Goal: Task Accomplishment & Management: Manage account settings

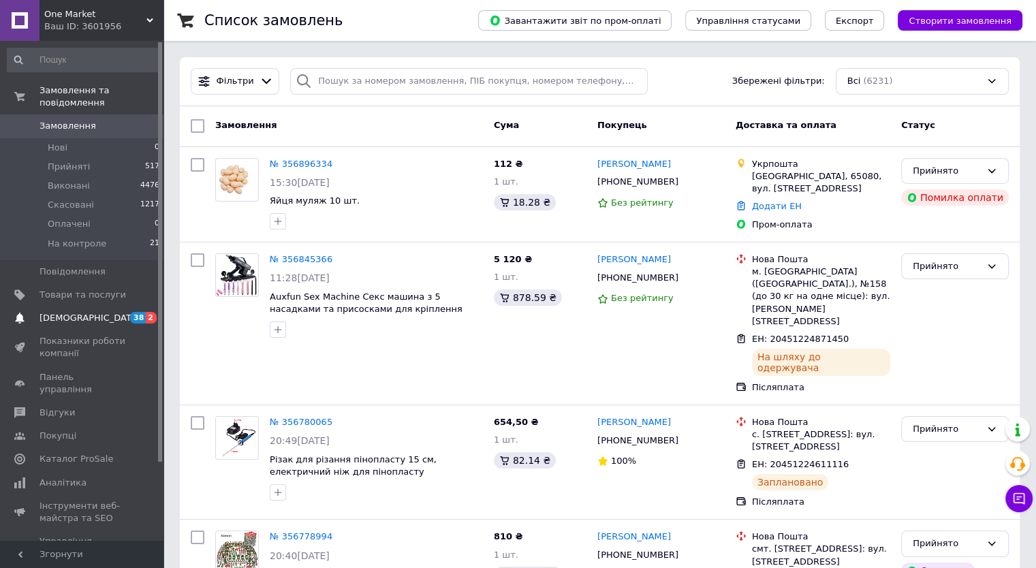
click at [89, 312] on span "[DEMOGRAPHIC_DATA]" at bounding box center [83, 318] width 87 height 12
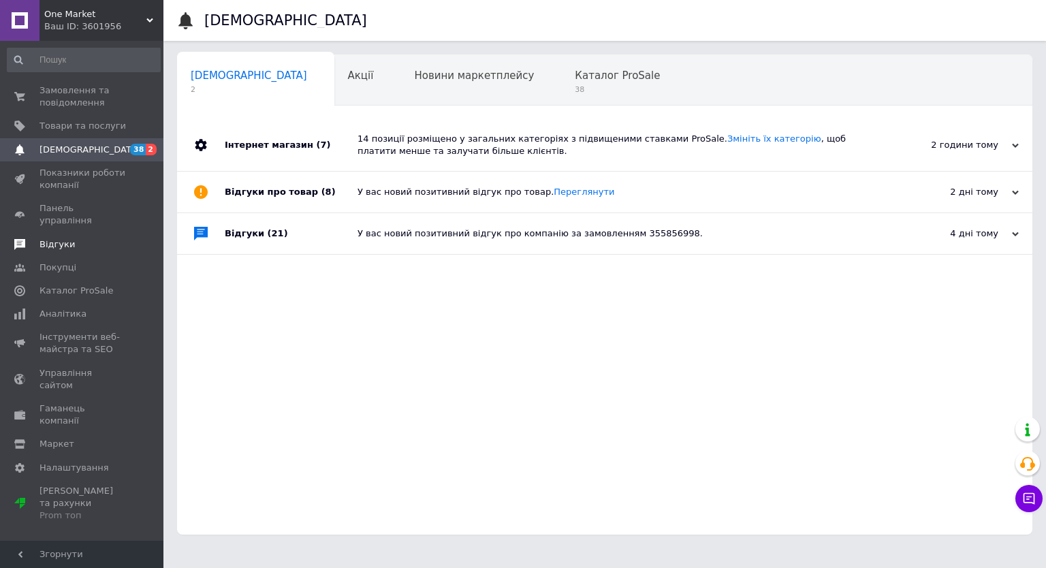
click at [57, 238] on span "Відгуки" at bounding box center [57, 244] width 35 height 12
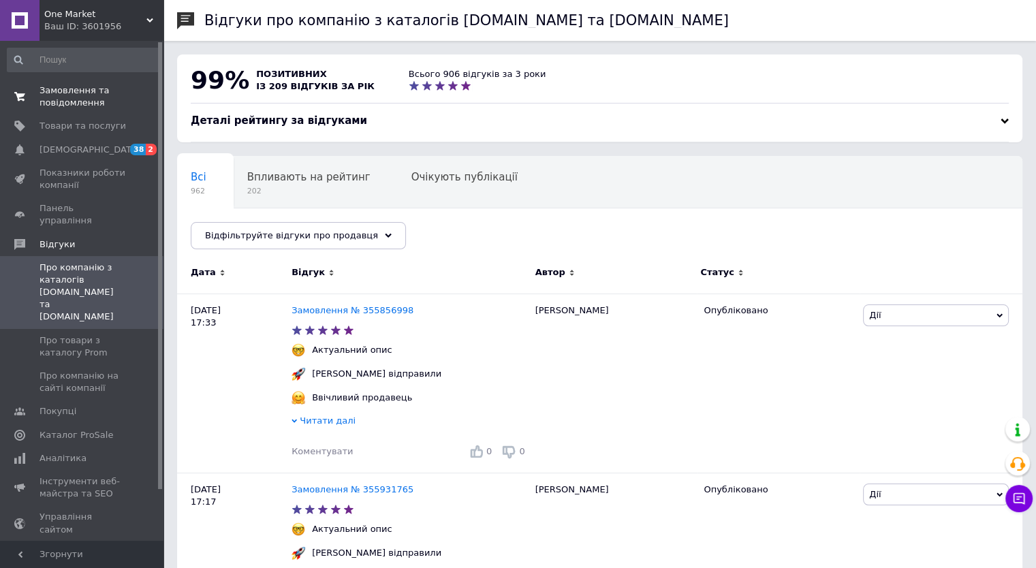
click at [60, 104] on span "Замовлення та повідомлення" at bounding box center [83, 96] width 87 height 25
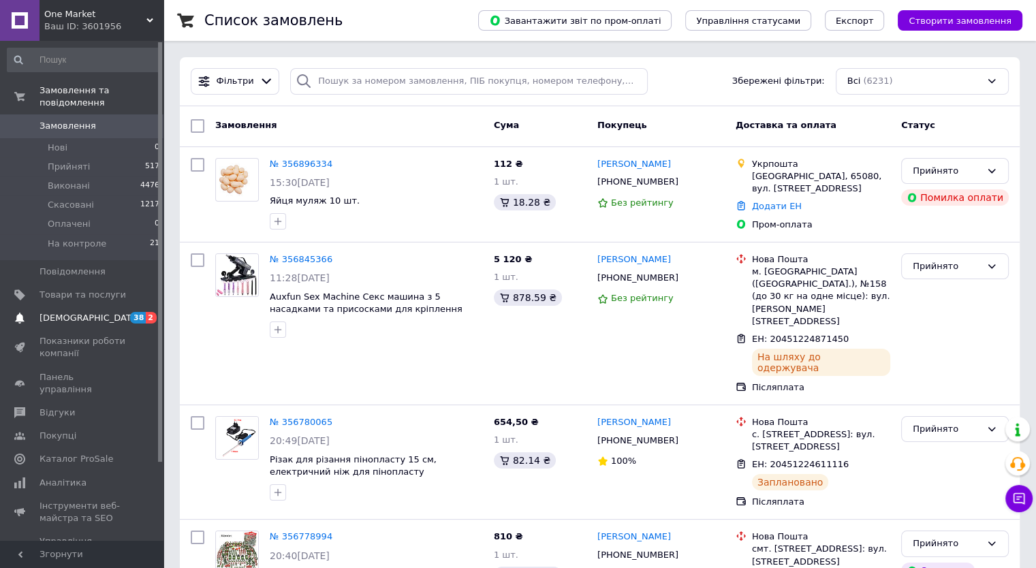
click at [95, 312] on span "[DEMOGRAPHIC_DATA]" at bounding box center [83, 318] width 87 height 12
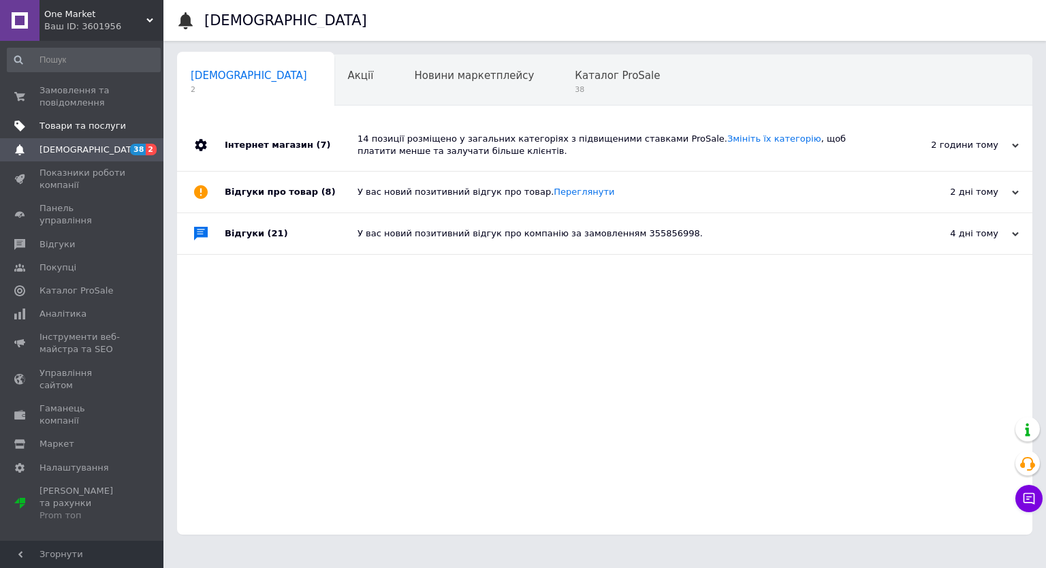
click at [106, 121] on span "Товари та послуги" at bounding box center [83, 126] width 87 height 12
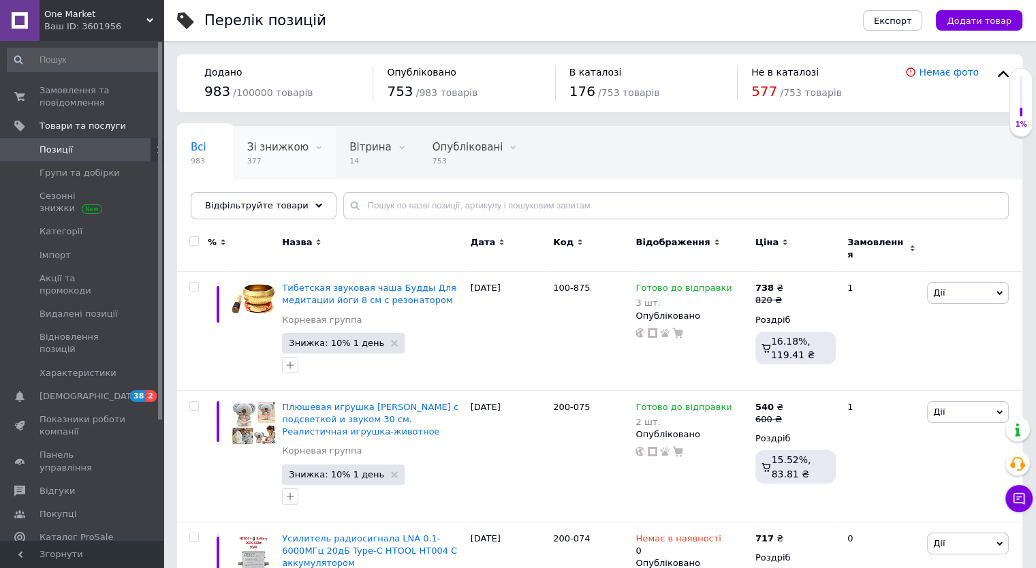
click at [262, 169] on div "Зі знижкою 377" at bounding box center [285, 153] width 102 height 52
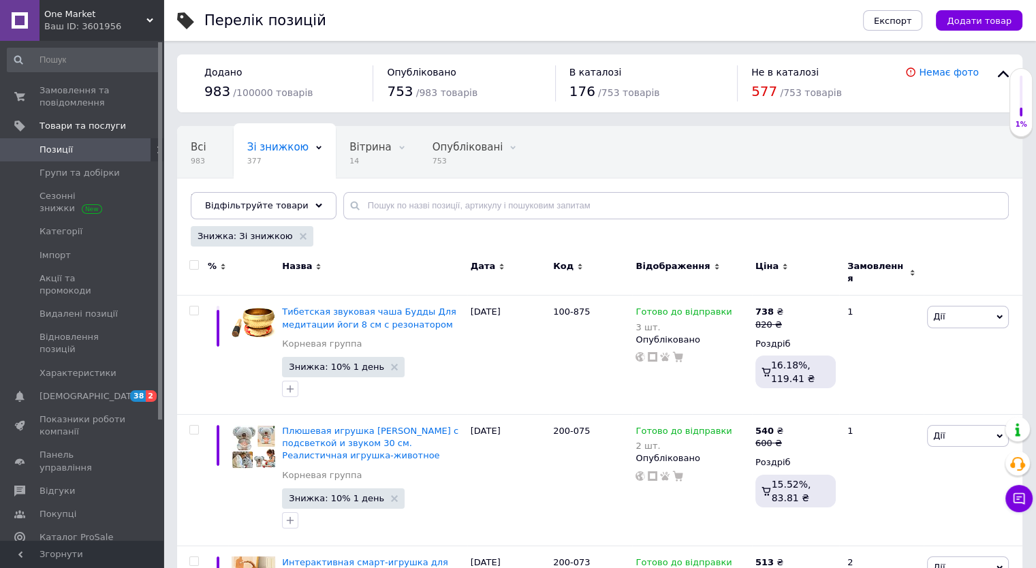
click at [188, 262] on div at bounding box center [194, 265] width 27 height 10
click at [193, 265] on input "checkbox" at bounding box center [193, 265] width 9 height 9
checkbox input "true"
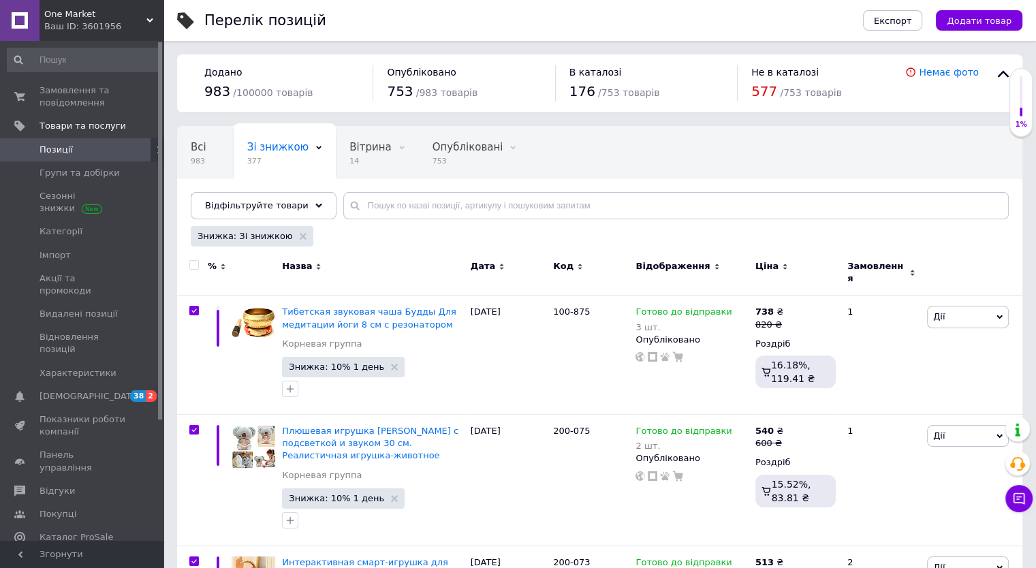
checkbox input "true"
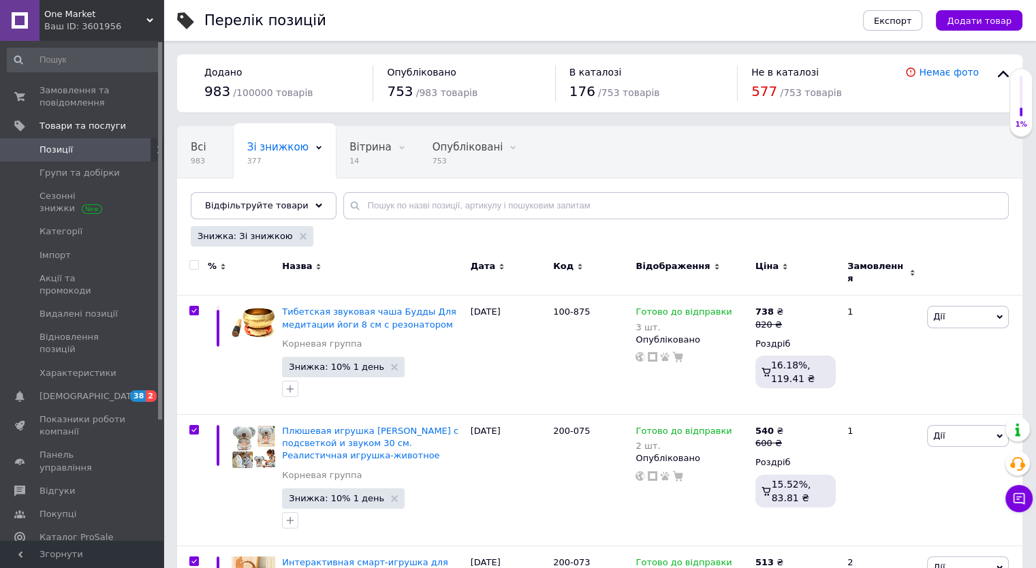
checkbox input "true"
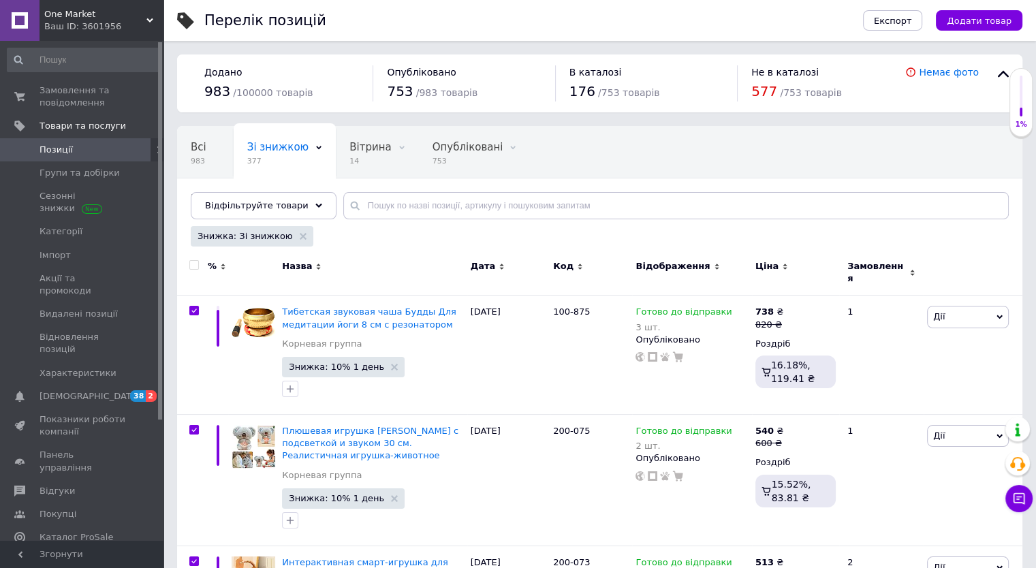
checkbox input "true"
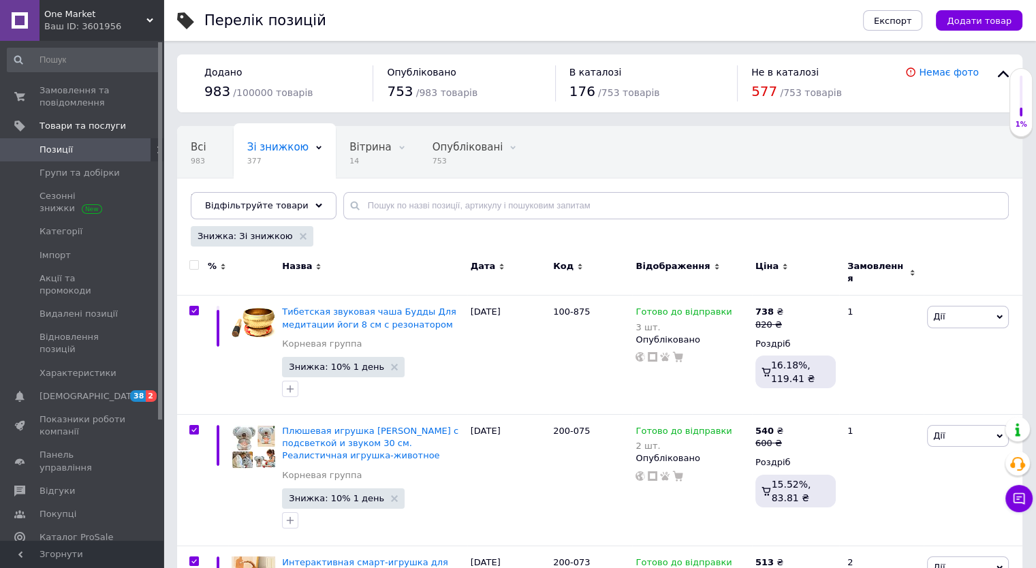
checkbox input "true"
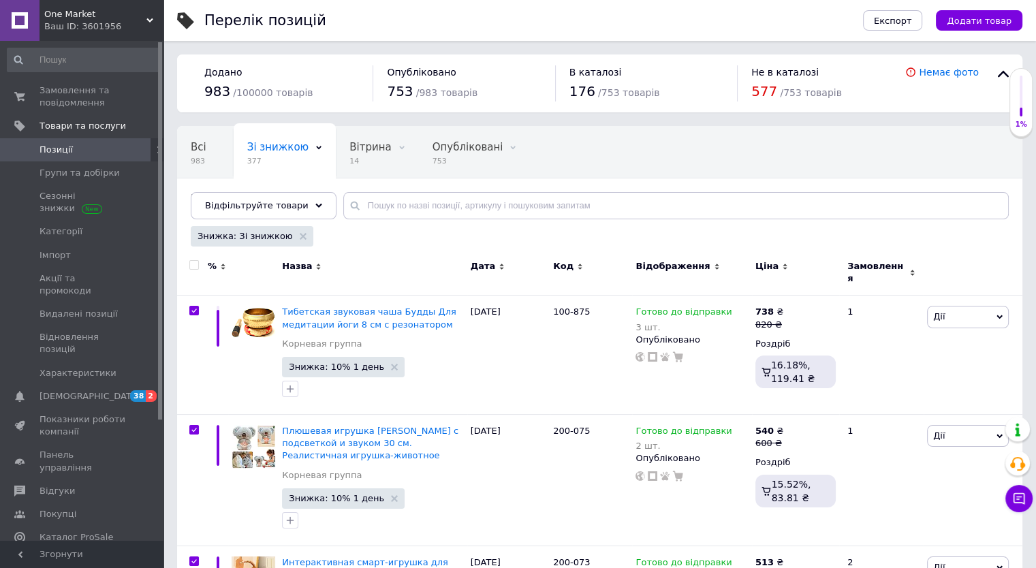
checkbox input "true"
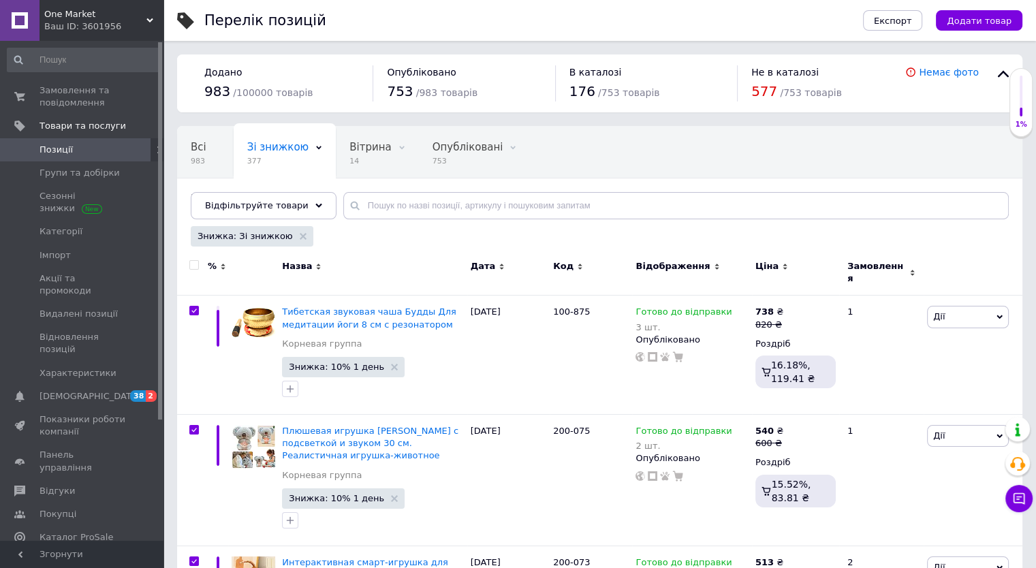
checkbox input "true"
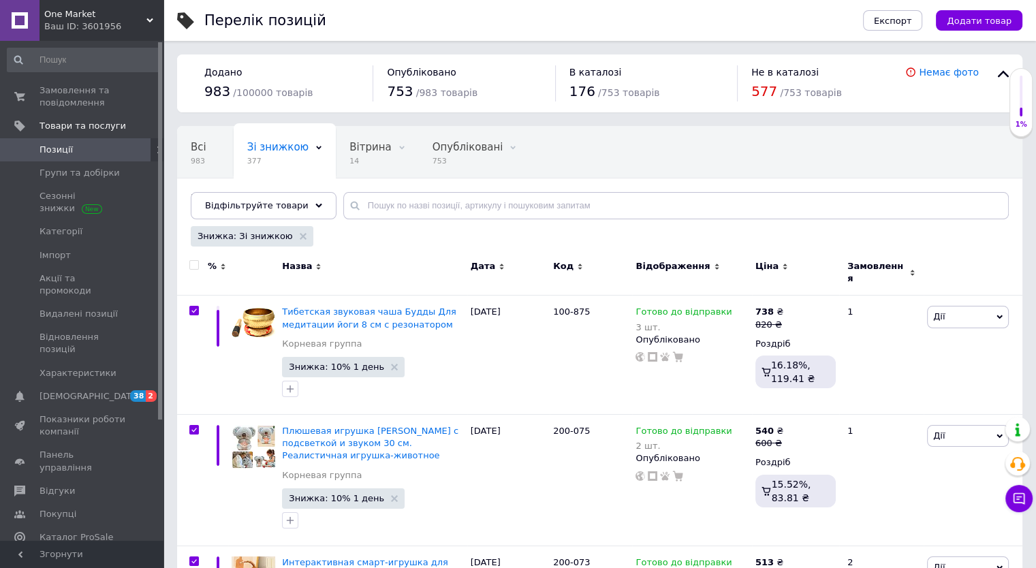
checkbox input "true"
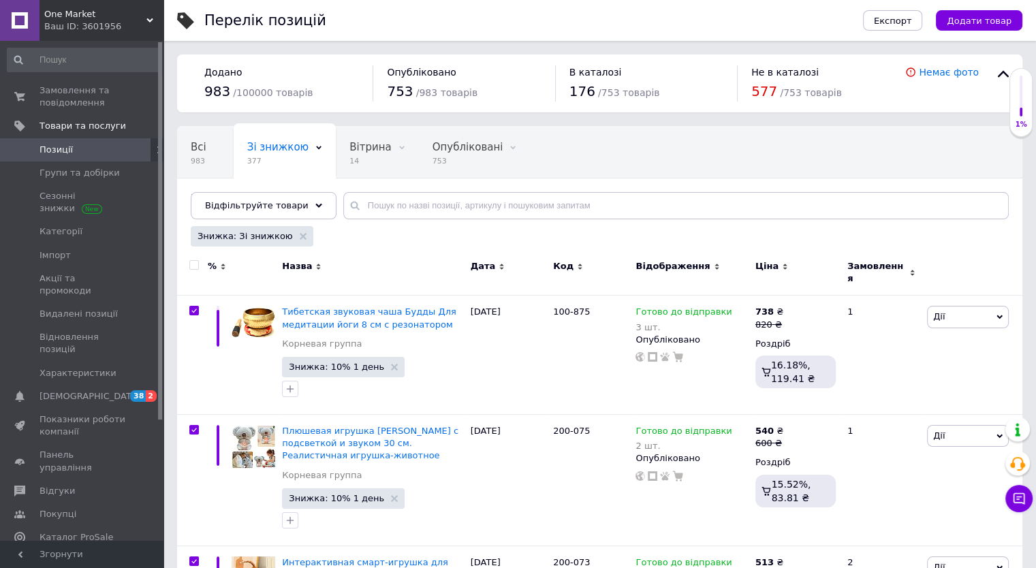
checkbox input "true"
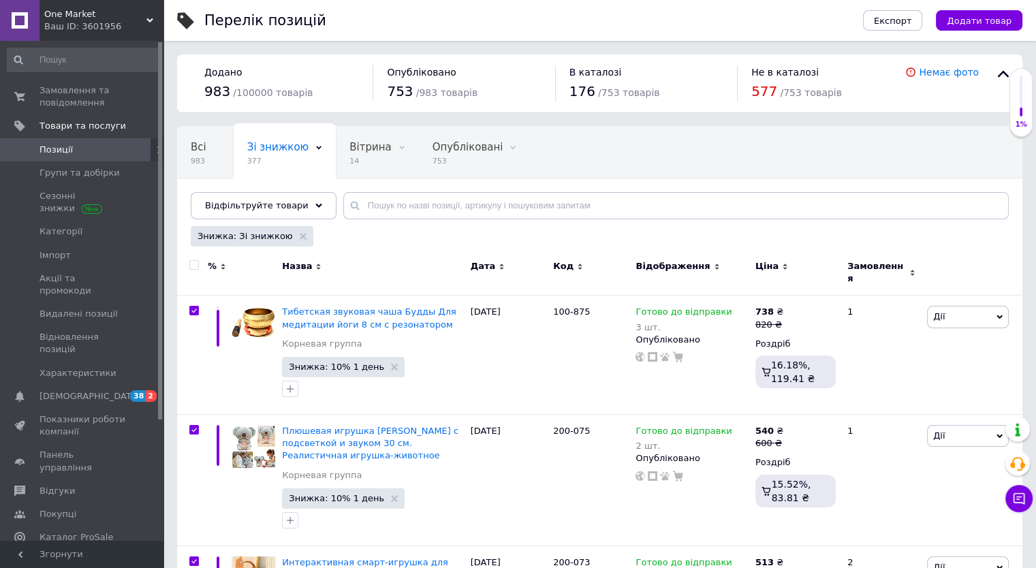
checkbox input "true"
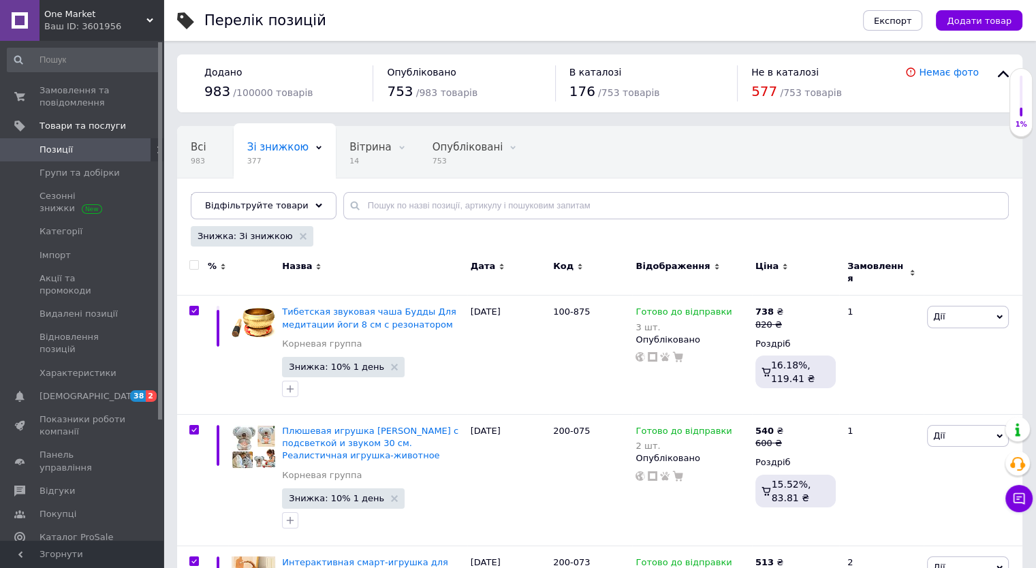
checkbox input "true"
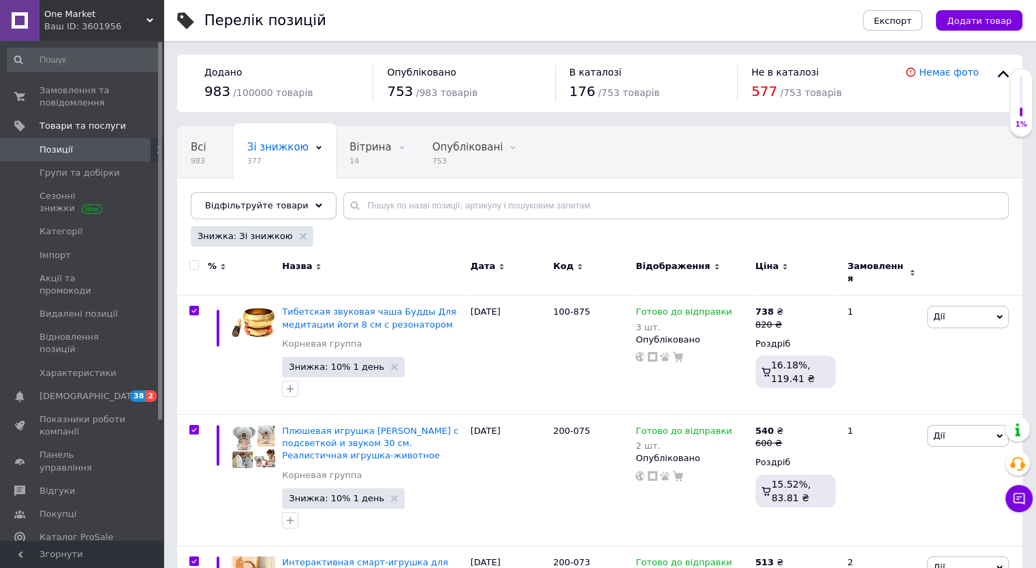
checkbox input "true"
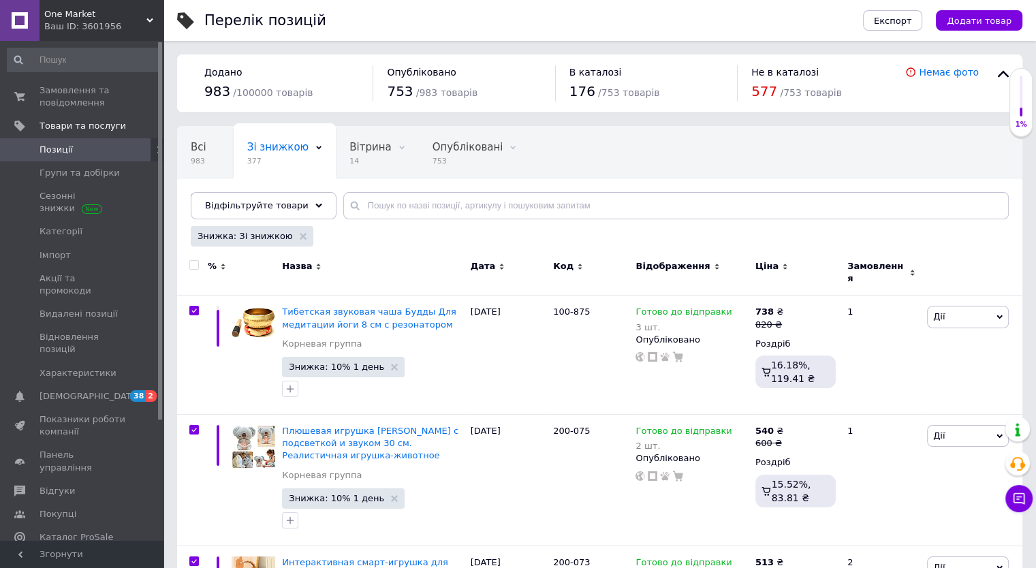
checkbox input "true"
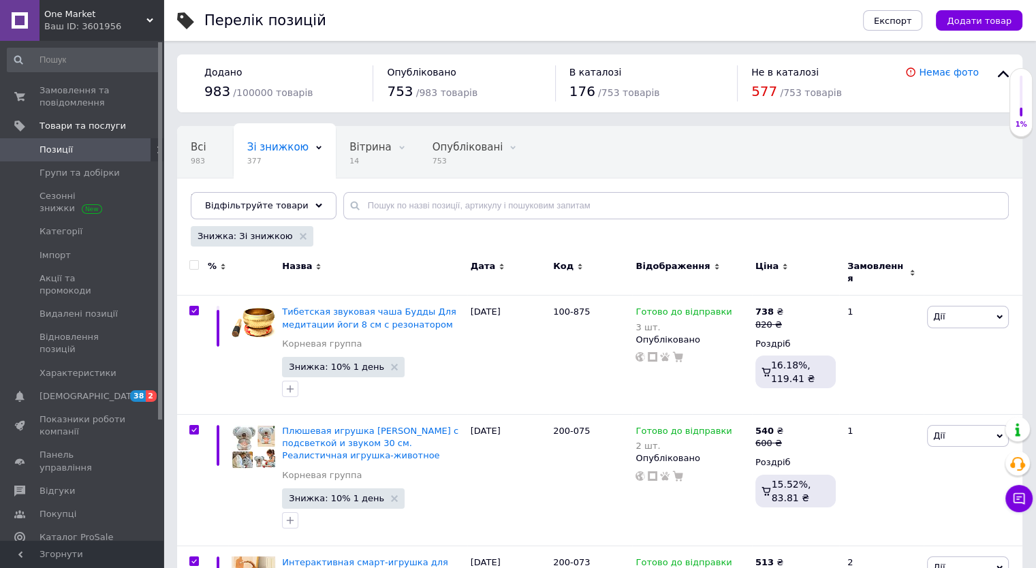
checkbox input "true"
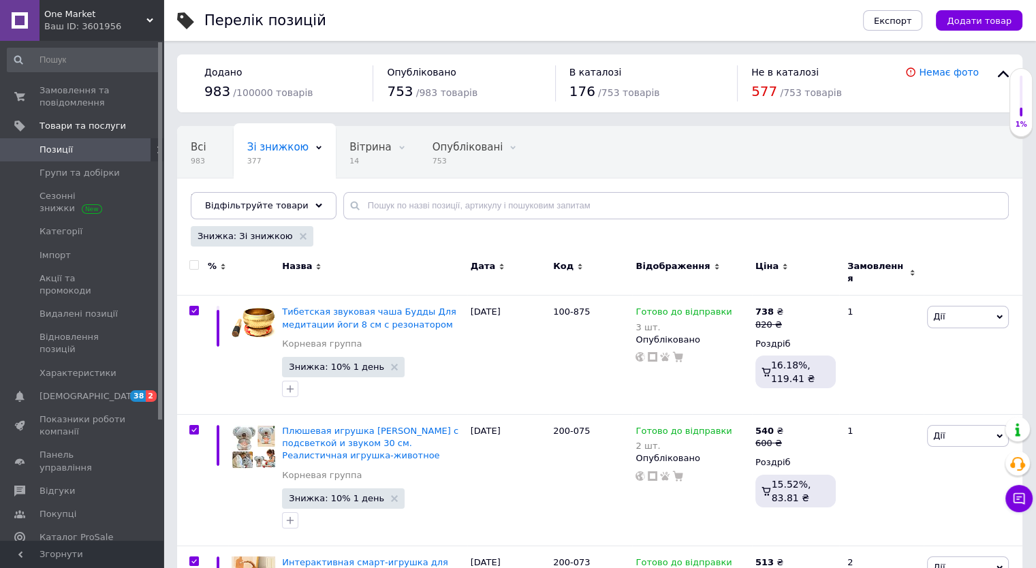
checkbox input "true"
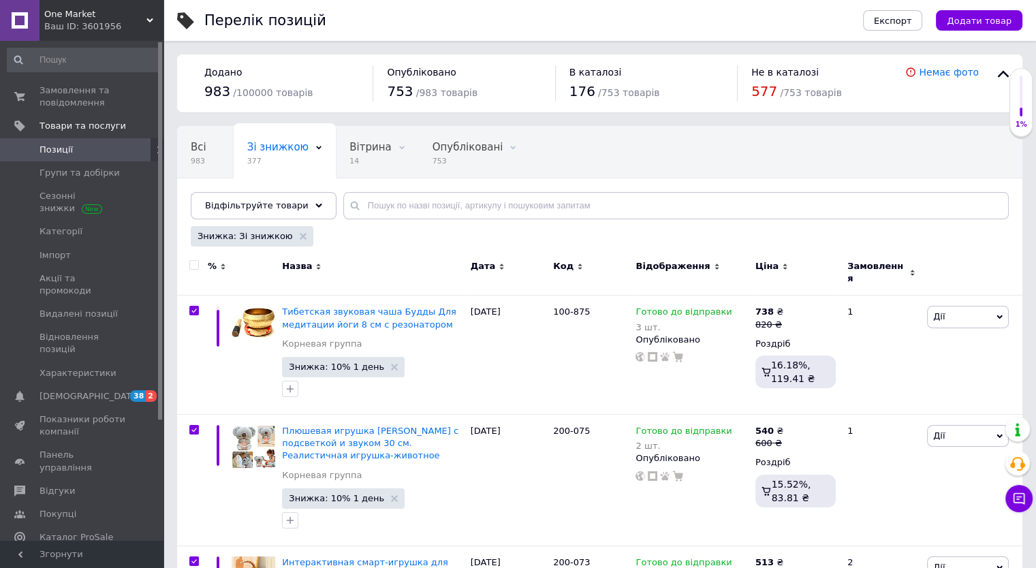
checkbox input "true"
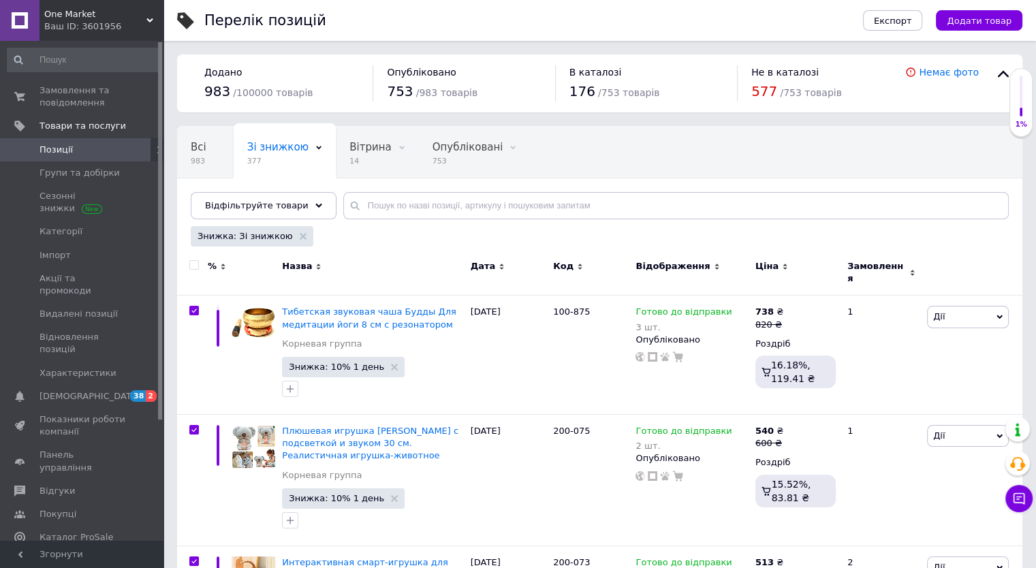
checkbox input "true"
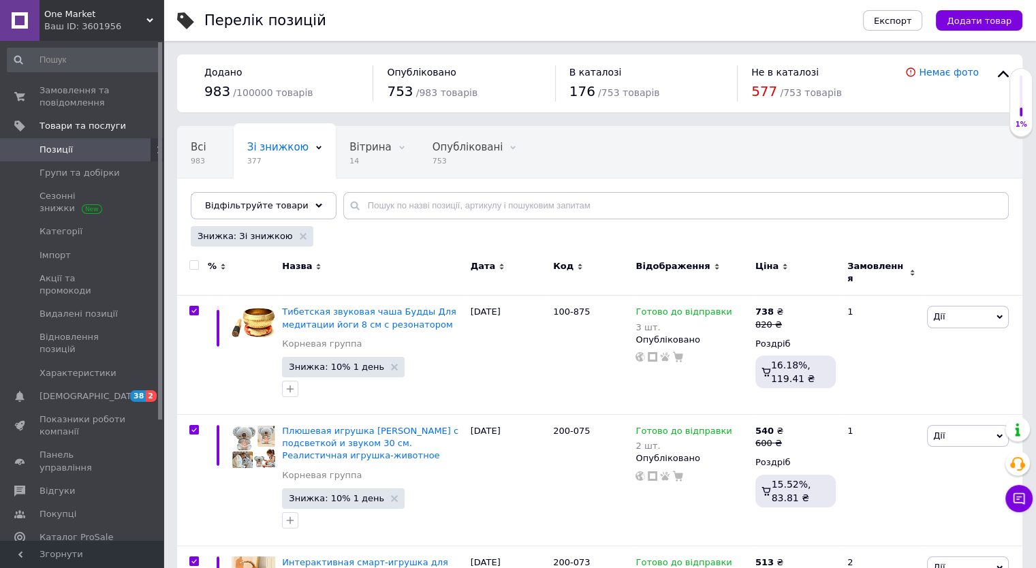
checkbox input "true"
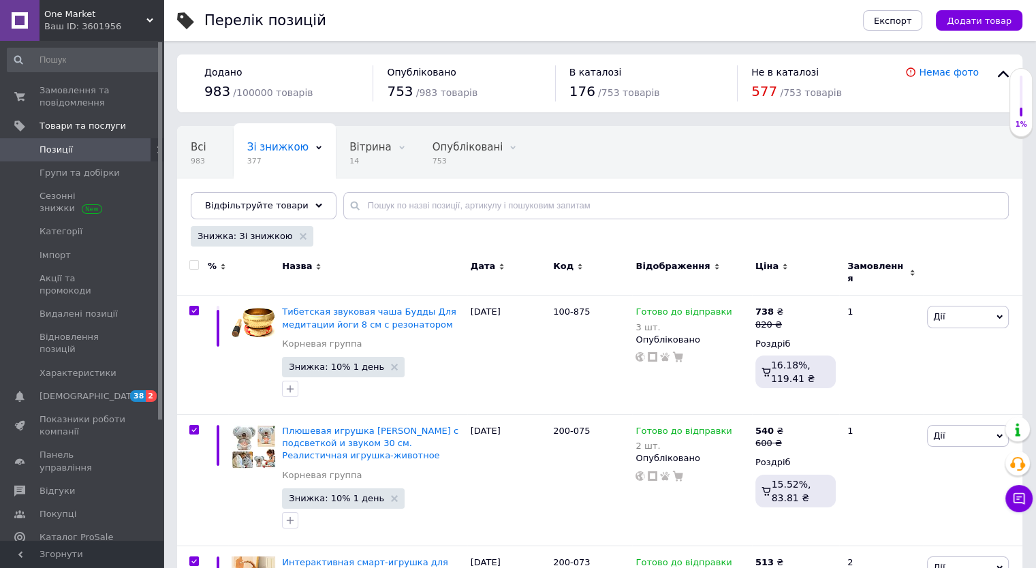
checkbox input "true"
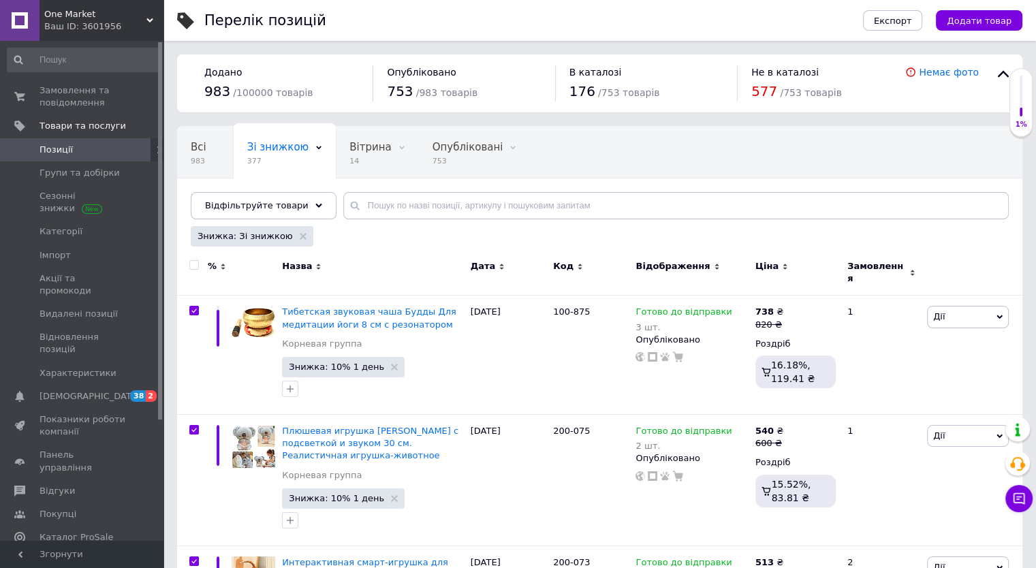
checkbox input "true"
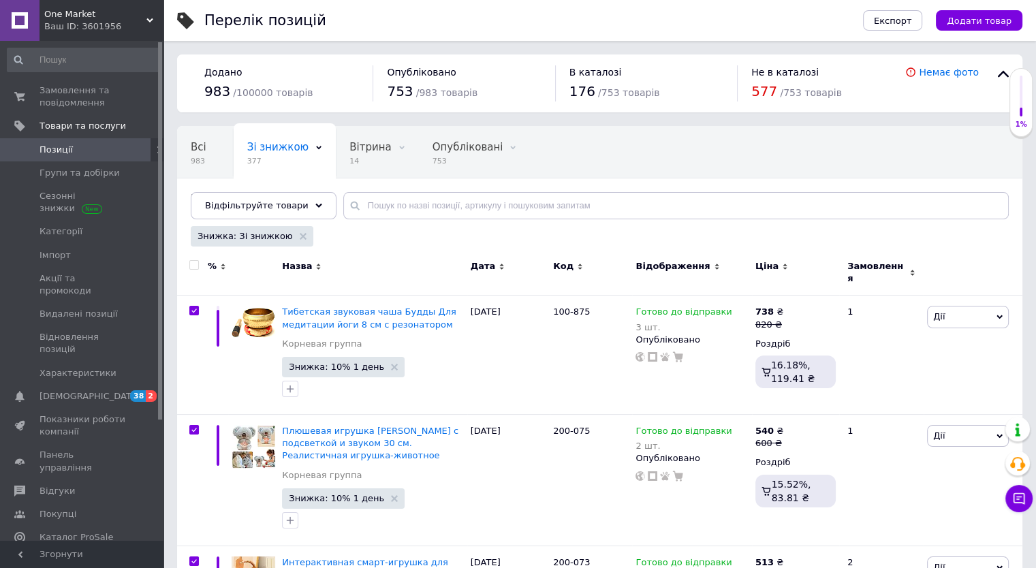
checkbox input "true"
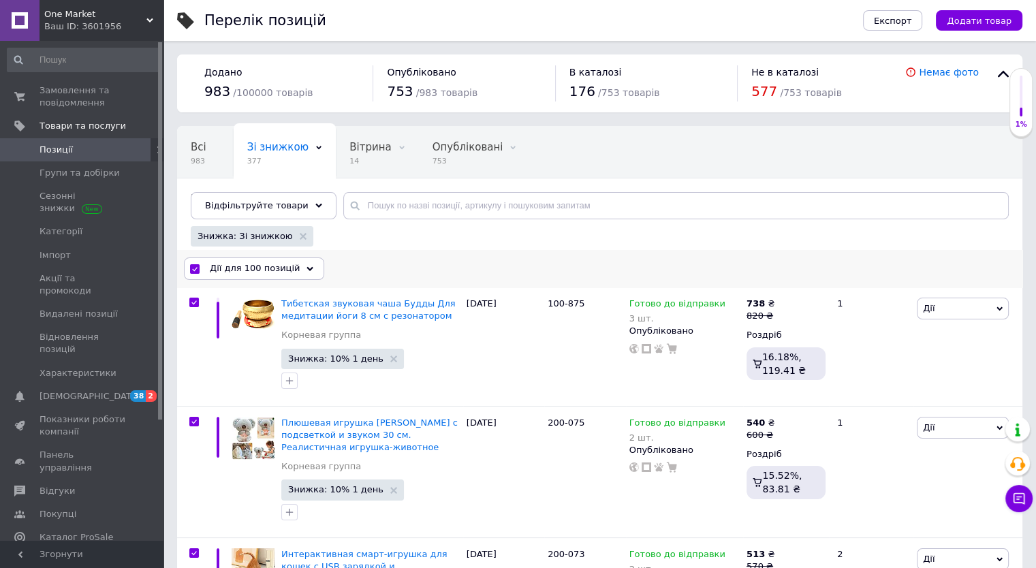
click at [245, 267] on span "Дії для 100 позицій" at bounding box center [255, 268] width 90 height 12
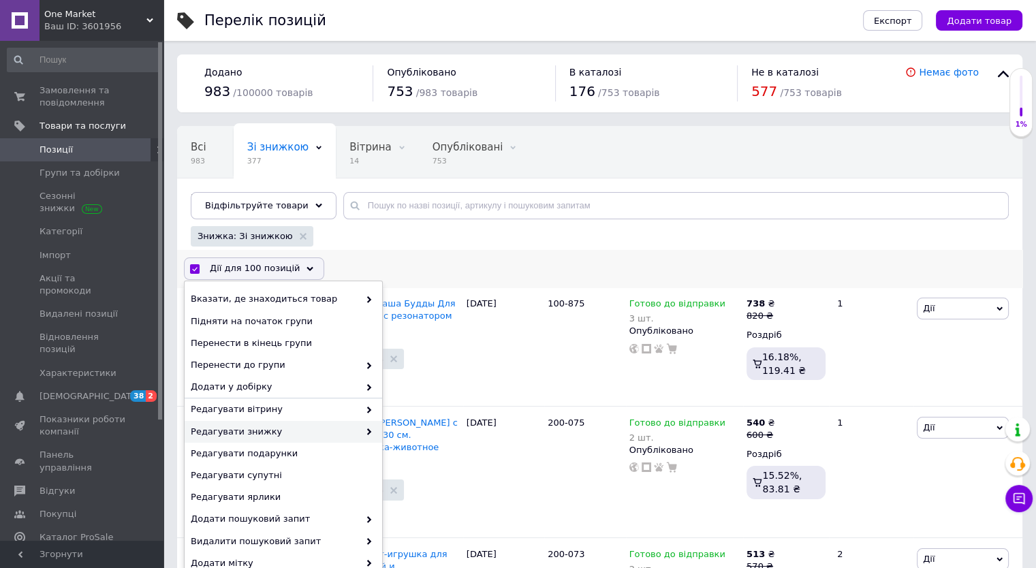
click at [359, 435] on span at bounding box center [366, 432] width 14 height 12
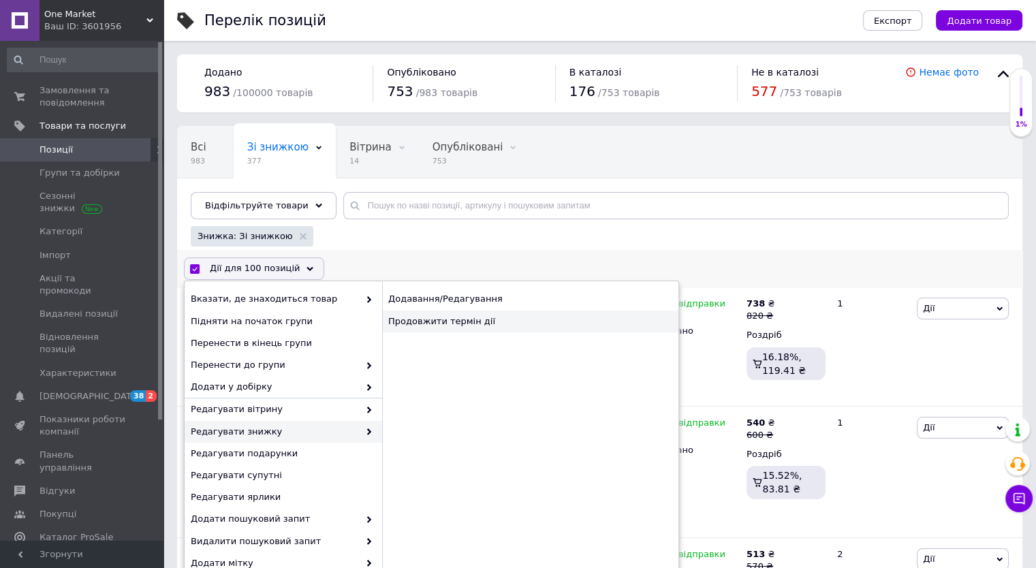
click at [406, 328] on div "Продовжити термін дії" at bounding box center [530, 322] width 296 height 22
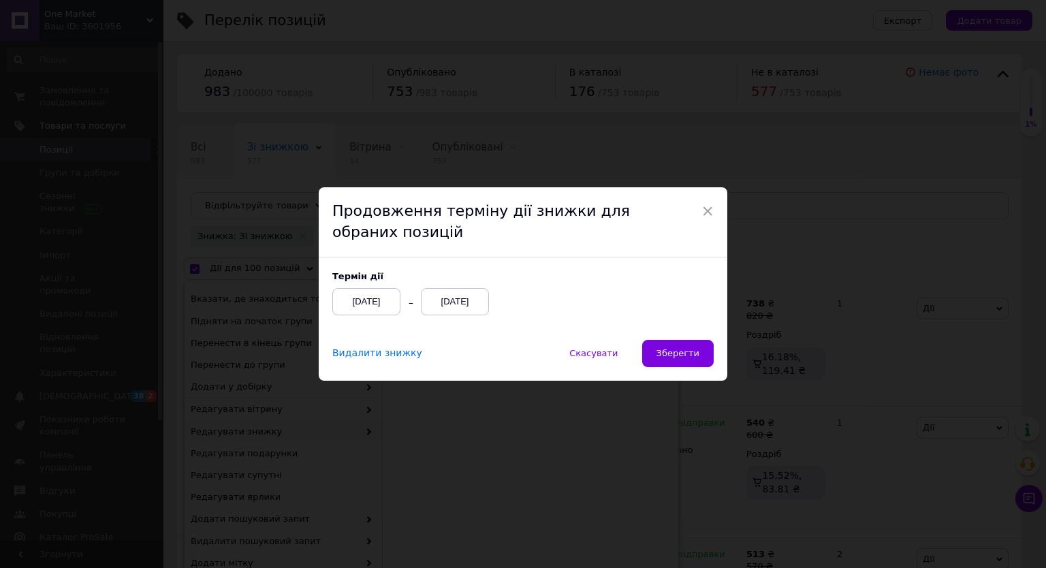
click at [458, 311] on div "12.08.2025" at bounding box center [455, 301] width 68 height 27
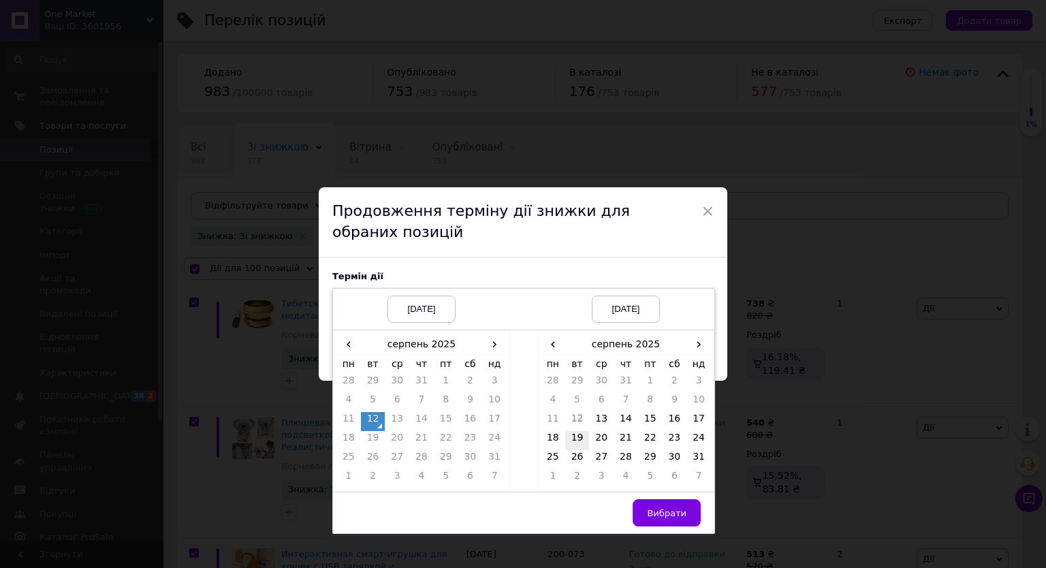
click at [578, 445] on td "19" at bounding box center [577, 440] width 25 height 19
click at [655, 512] on span "Вибрати" at bounding box center [667, 513] width 40 height 10
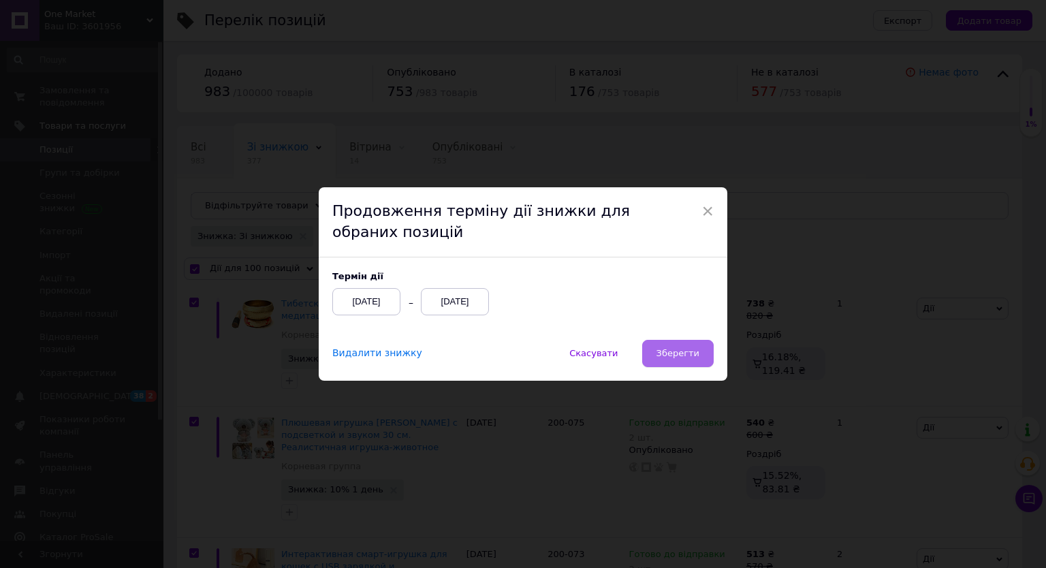
click at [678, 358] on span "Зберегти" at bounding box center [678, 353] width 43 height 10
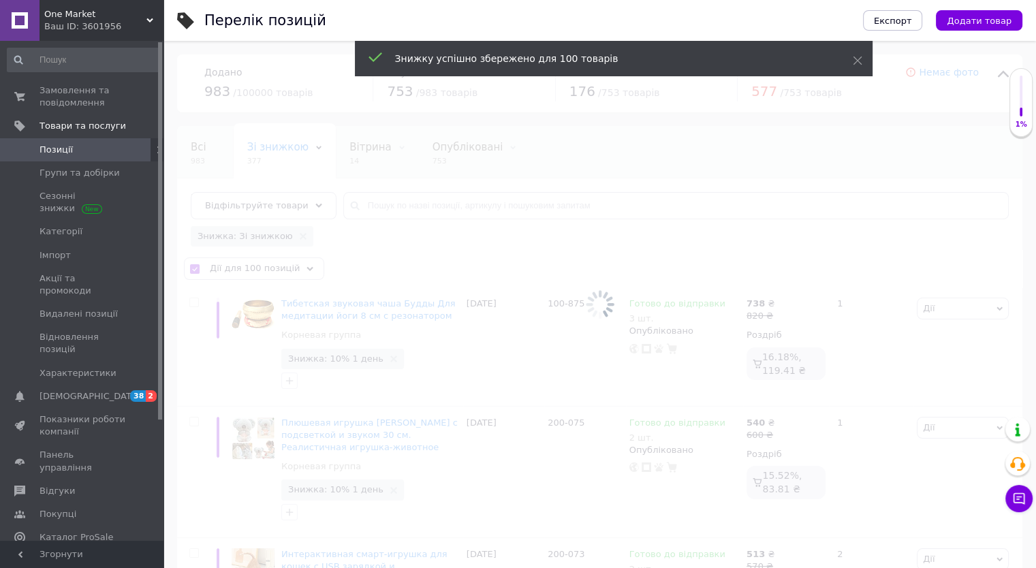
checkbox input "false"
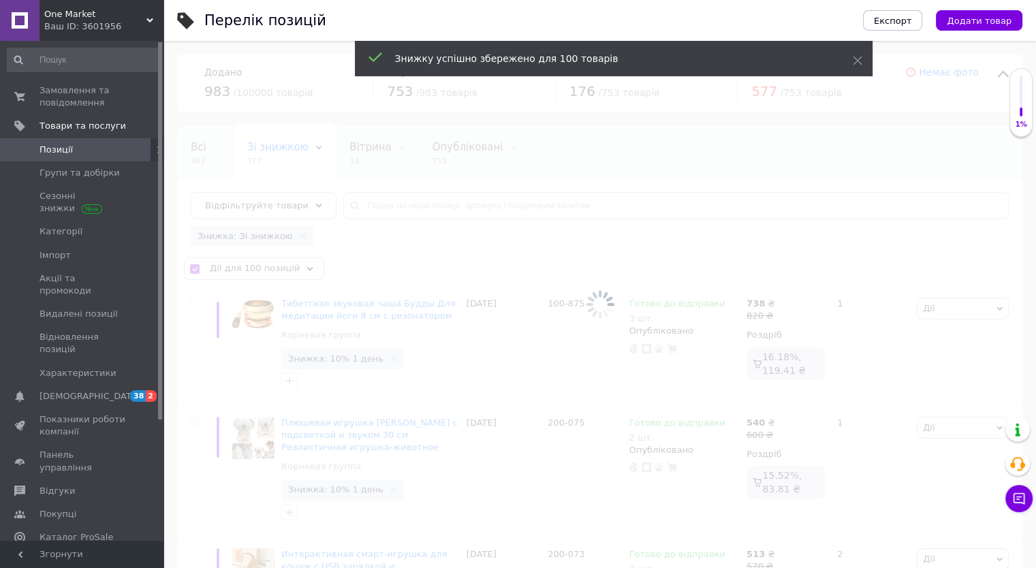
checkbox input "false"
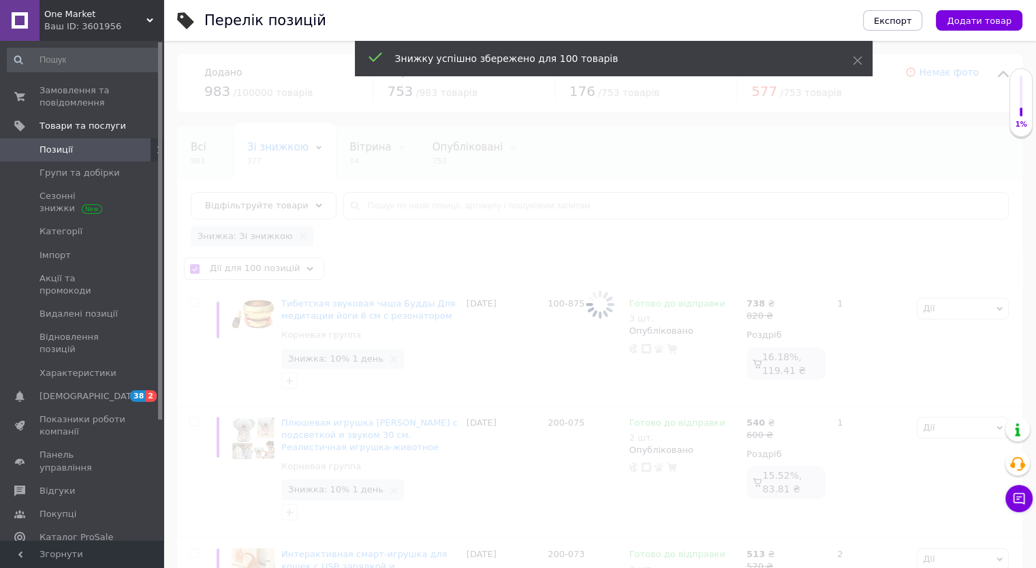
checkbox input "false"
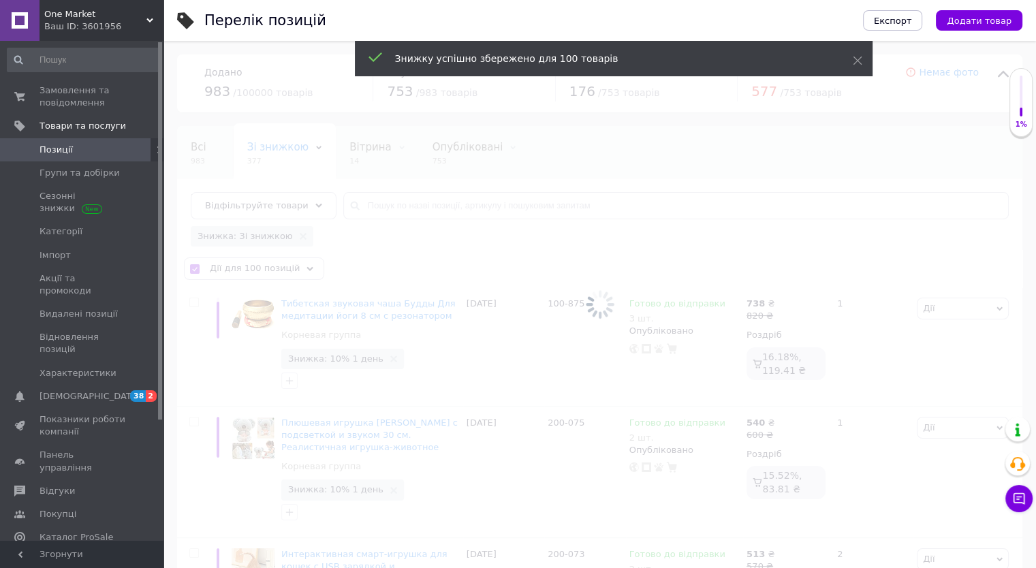
checkbox input "false"
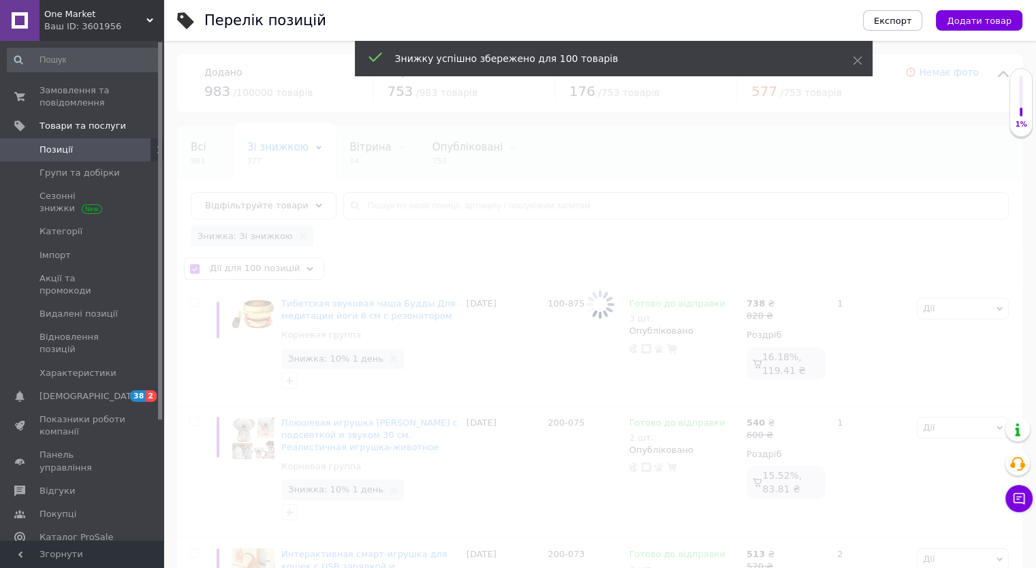
checkbox input "false"
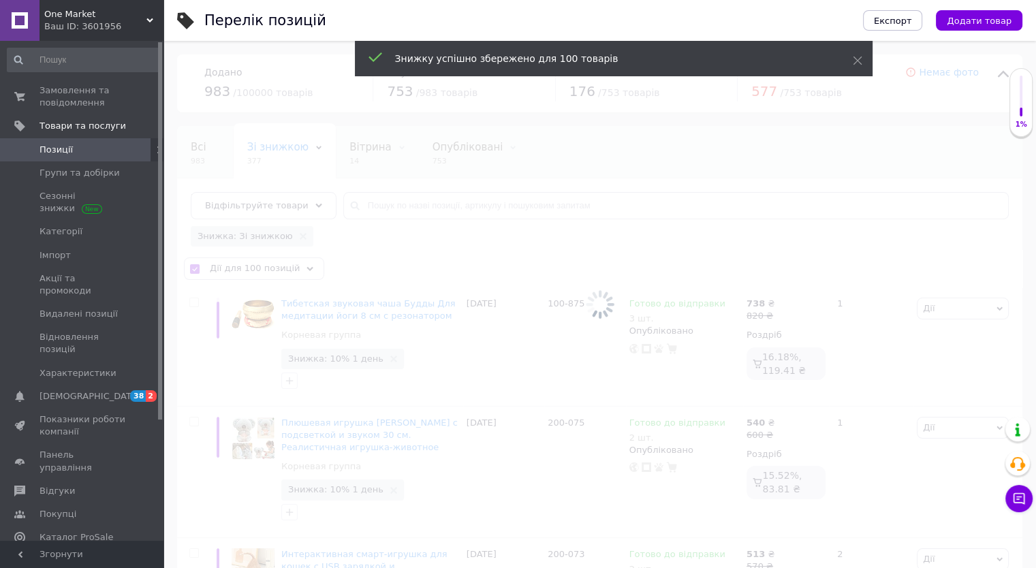
checkbox input "false"
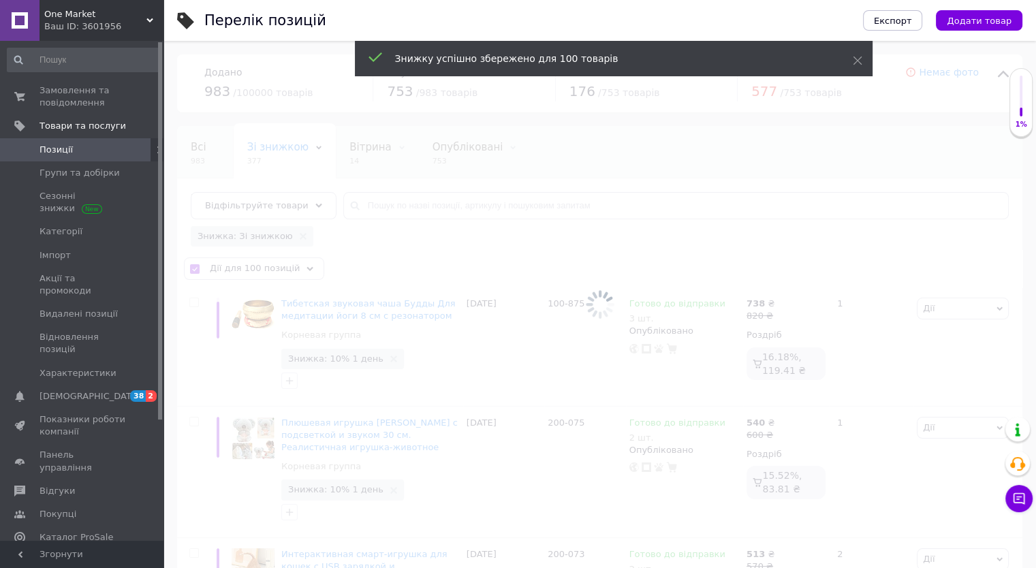
checkbox input "false"
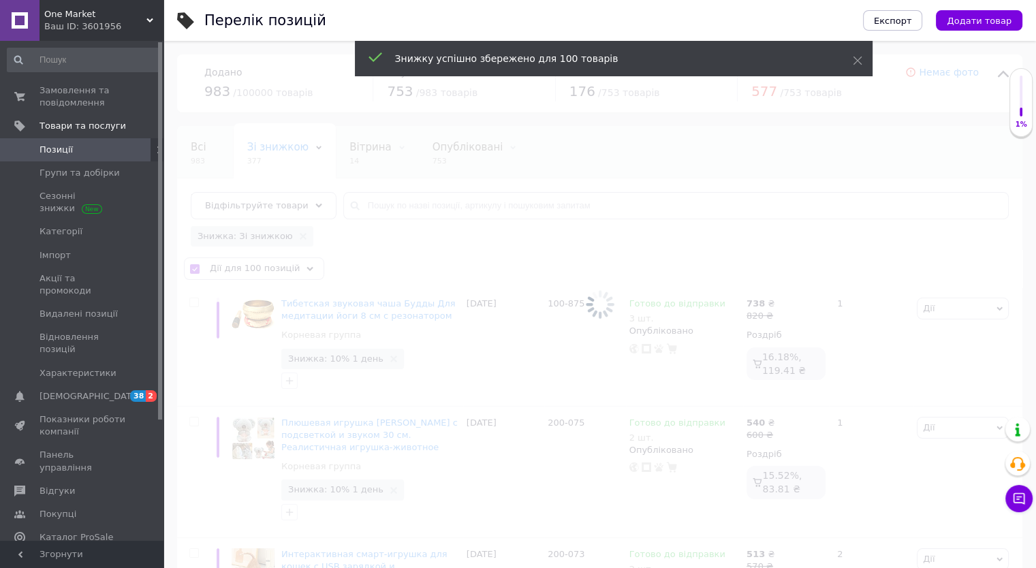
checkbox input "false"
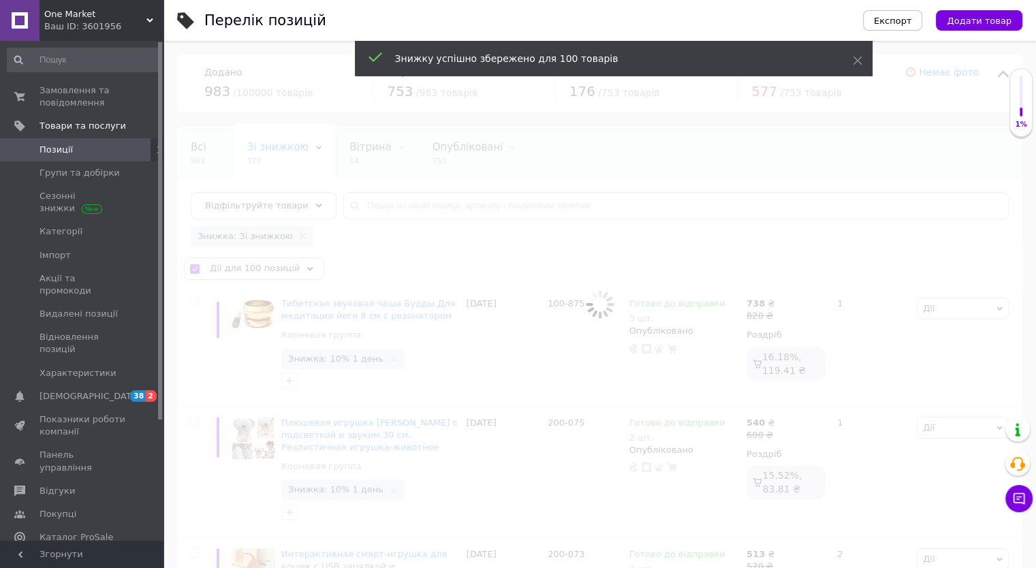
checkbox input "false"
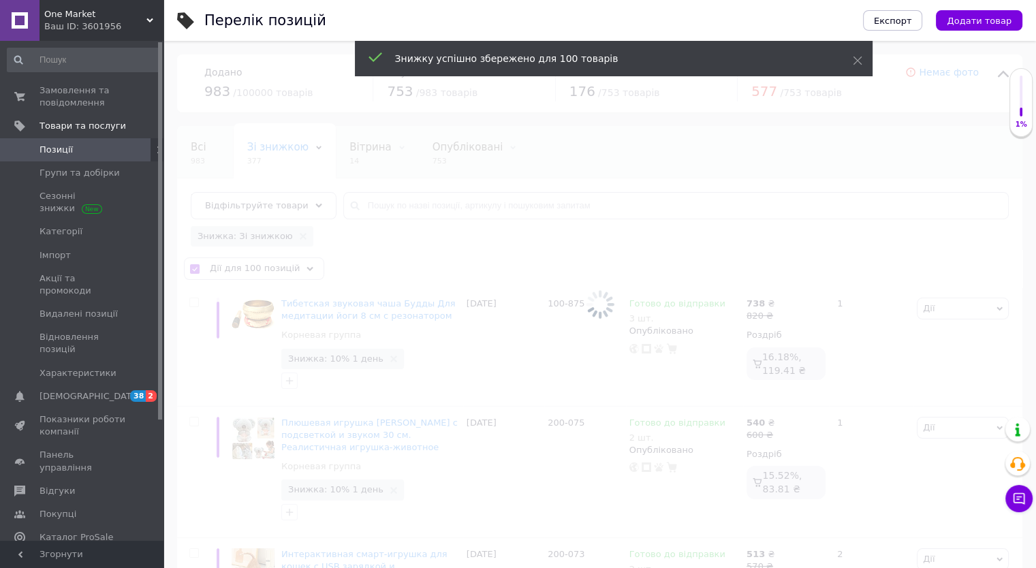
checkbox input "false"
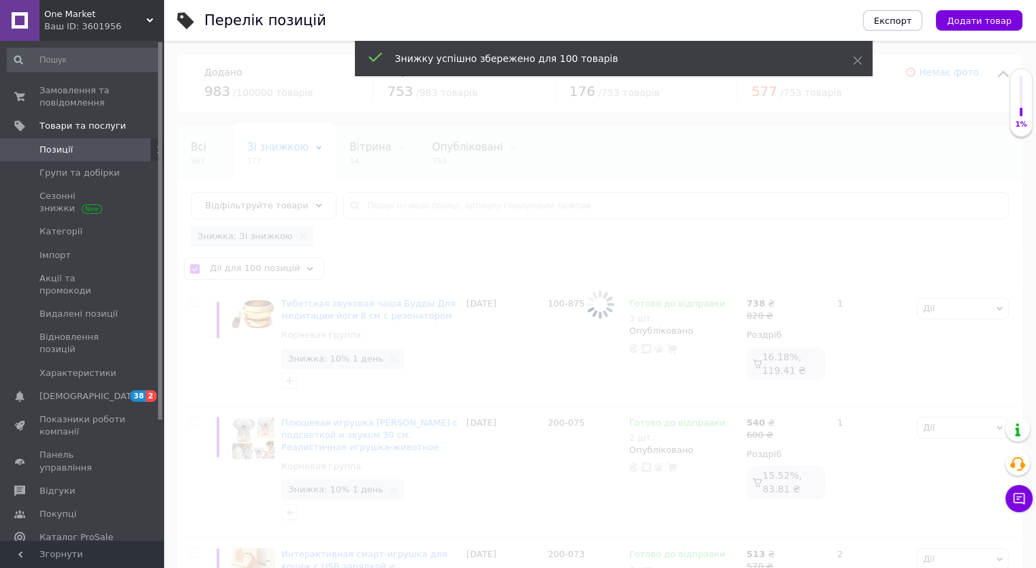
checkbox input "false"
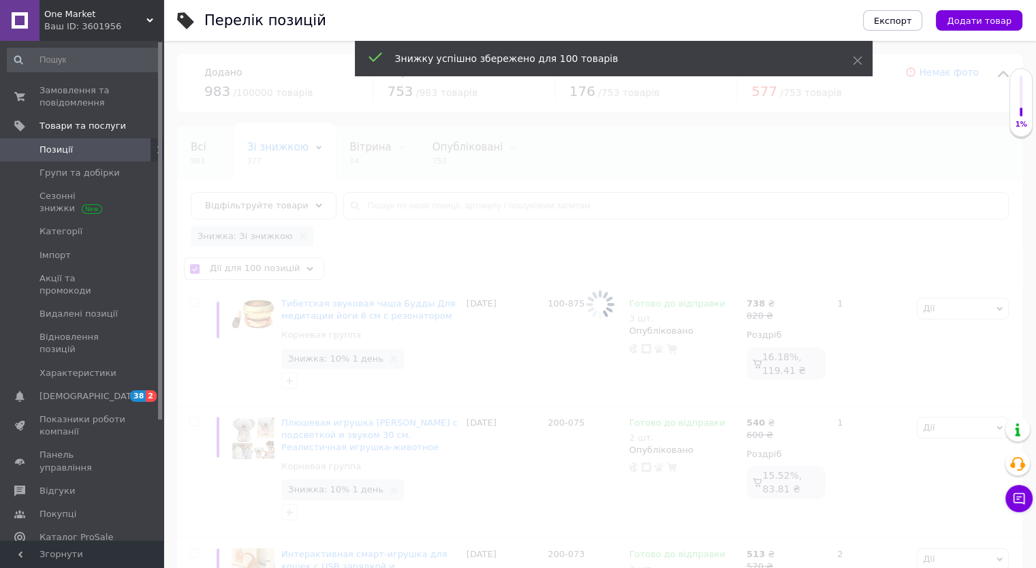
checkbox input "false"
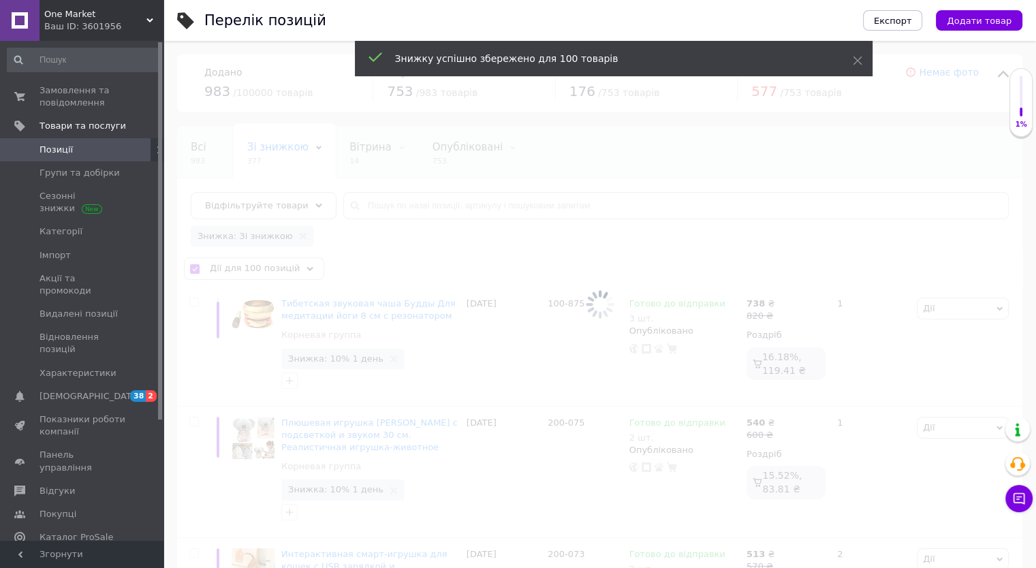
checkbox input "false"
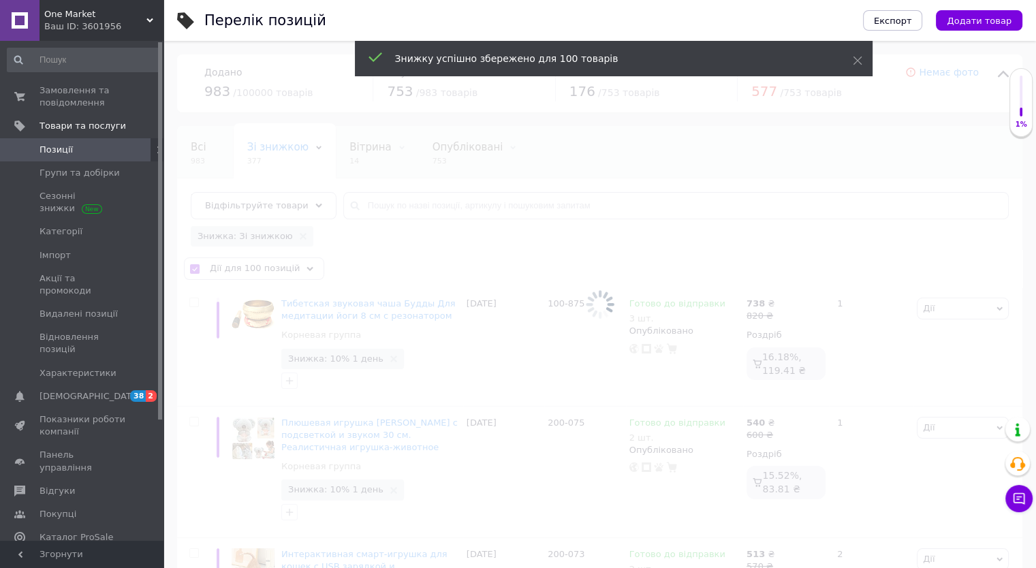
checkbox input "false"
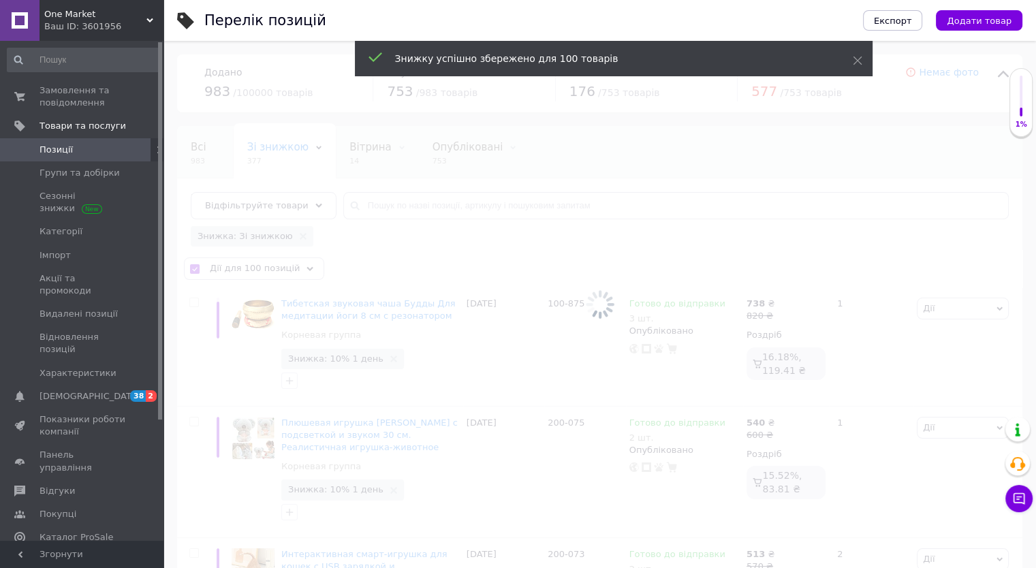
checkbox input "false"
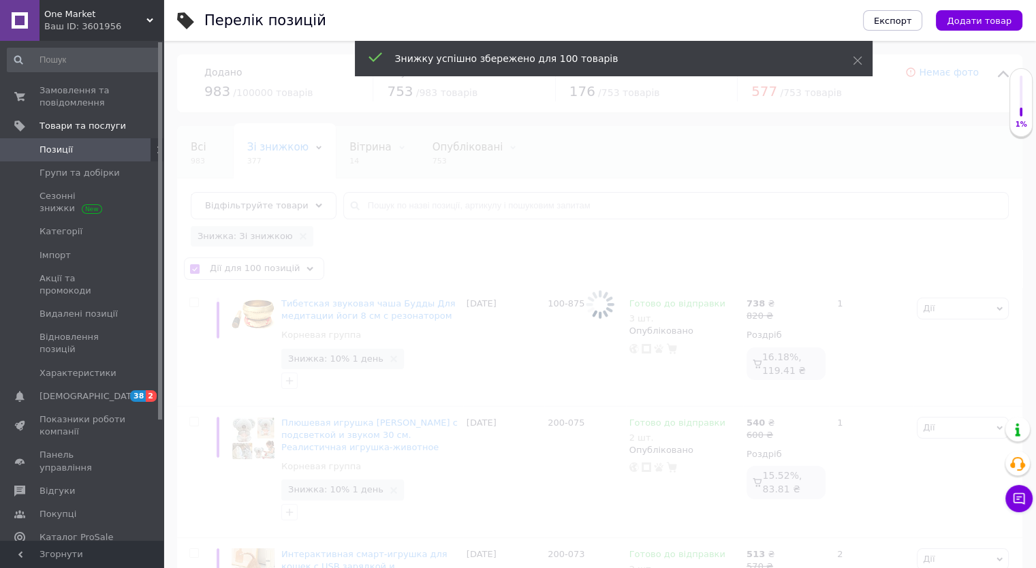
checkbox input "false"
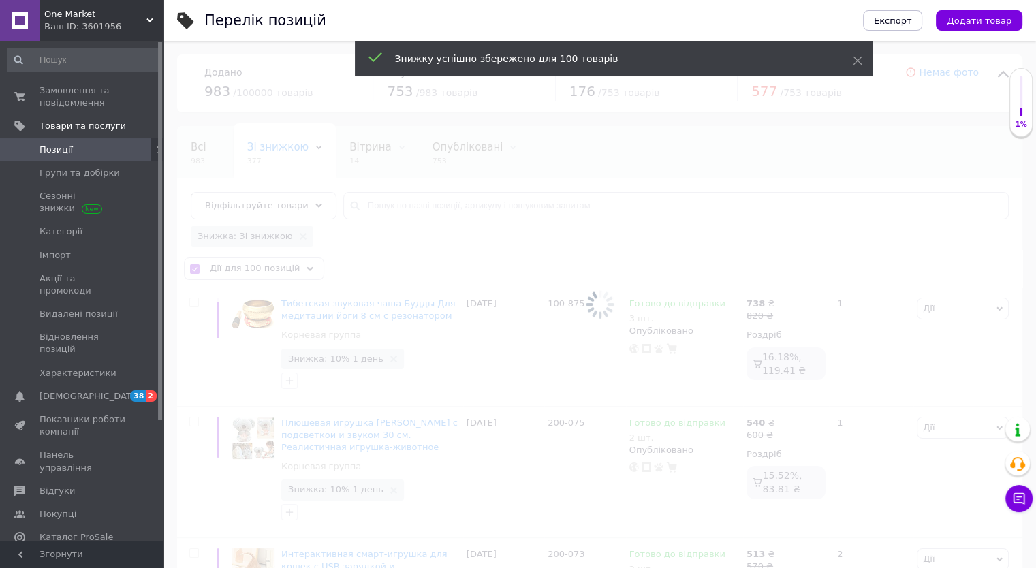
checkbox input "false"
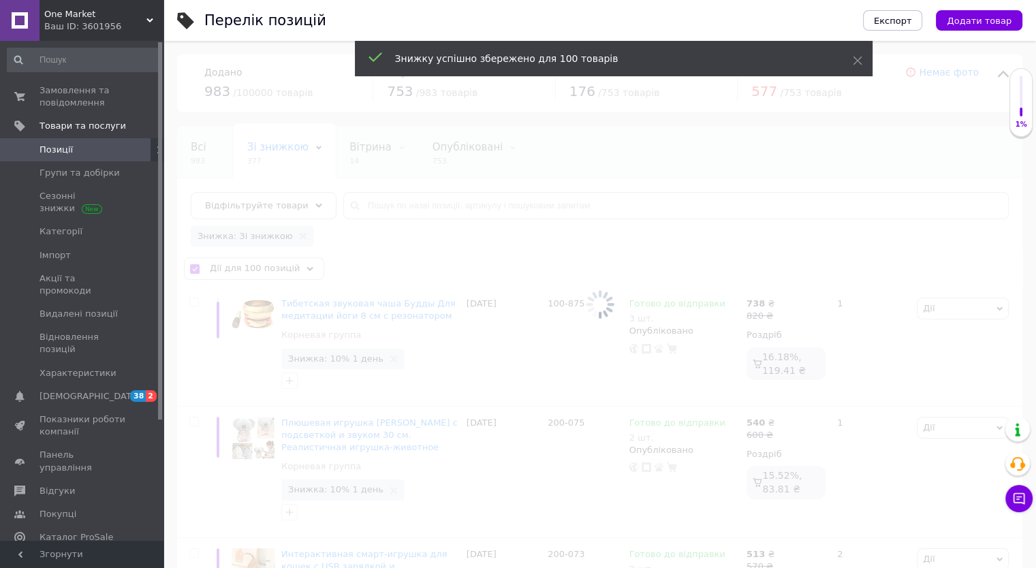
checkbox input "false"
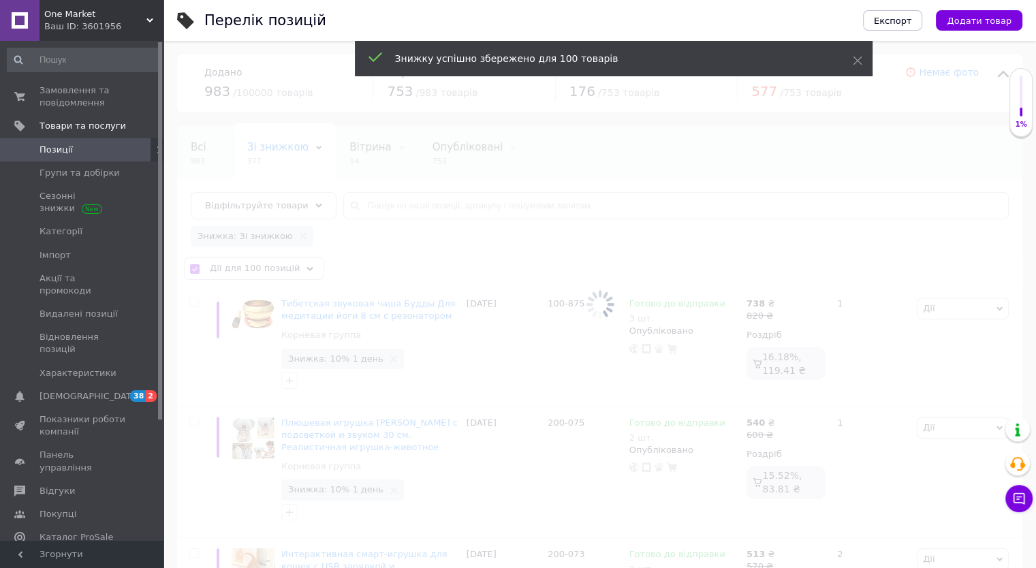
checkbox input "false"
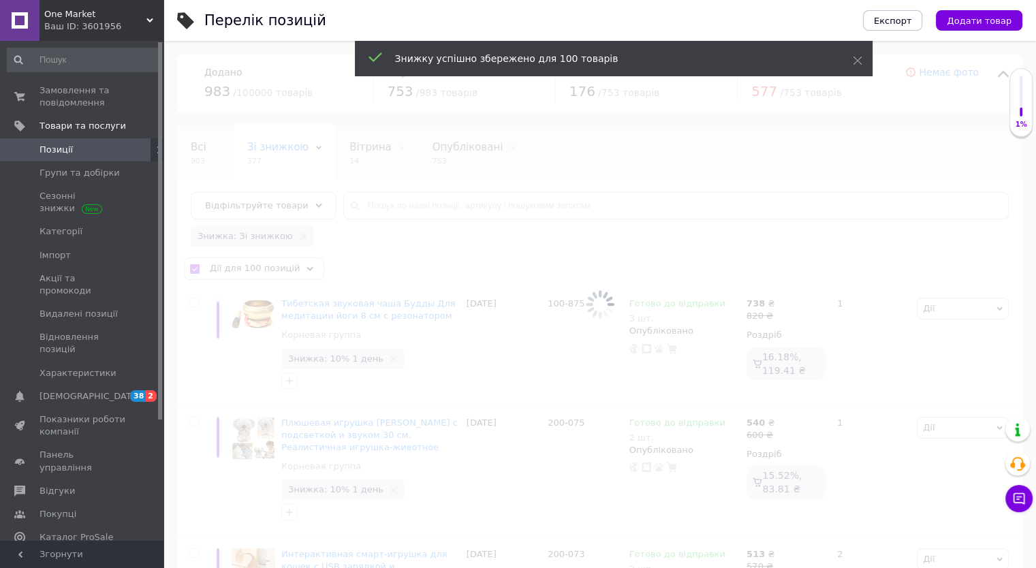
checkbox input "false"
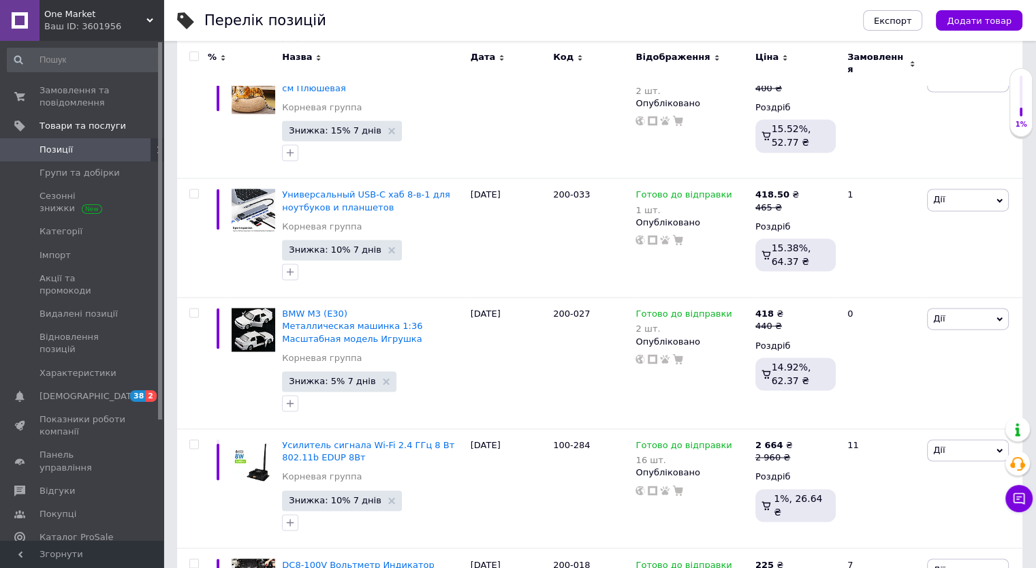
scroll to position [12258, 0]
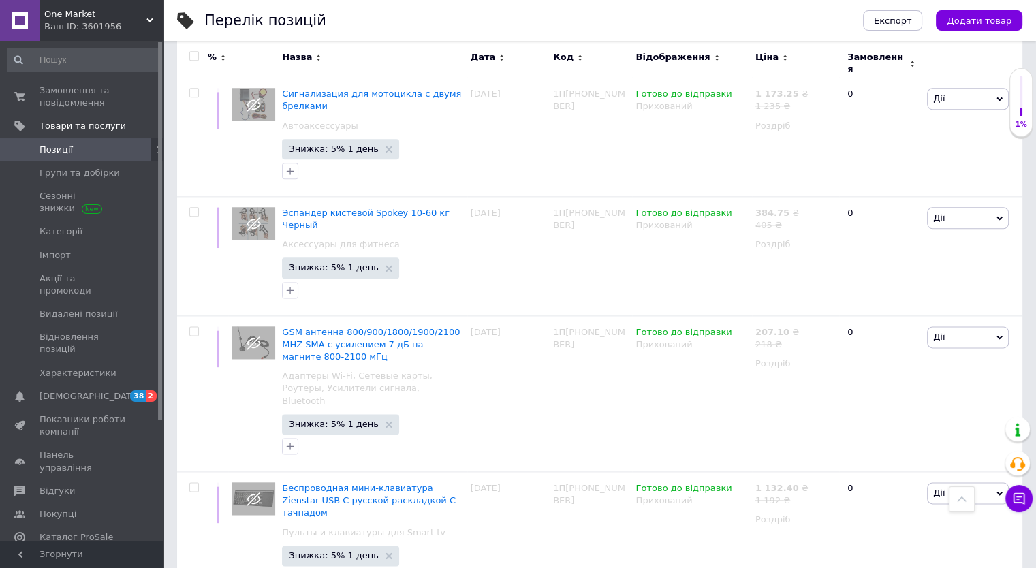
click at [193, 57] on input "checkbox" at bounding box center [193, 56] width 9 height 9
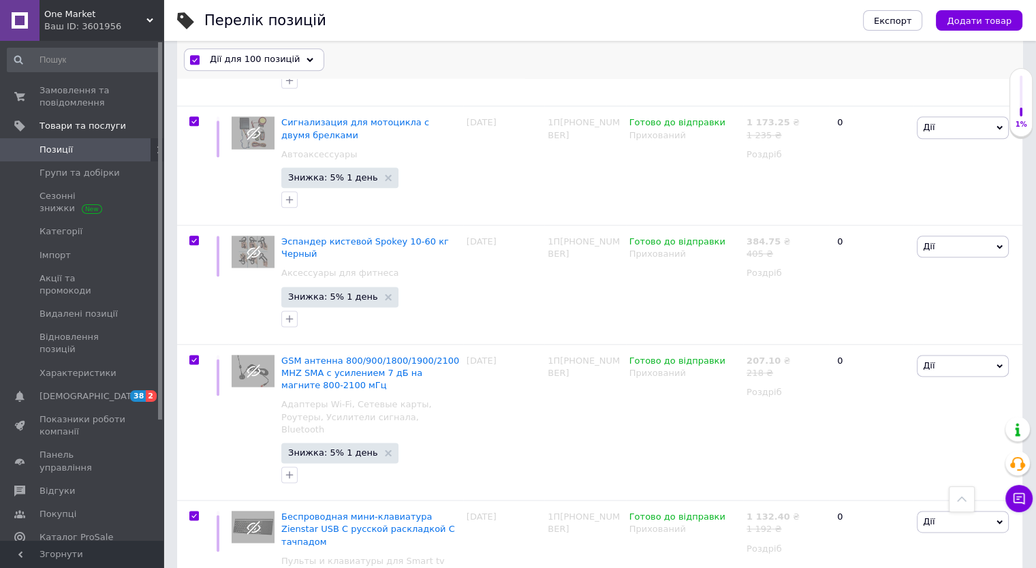
scroll to position [12075, 0]
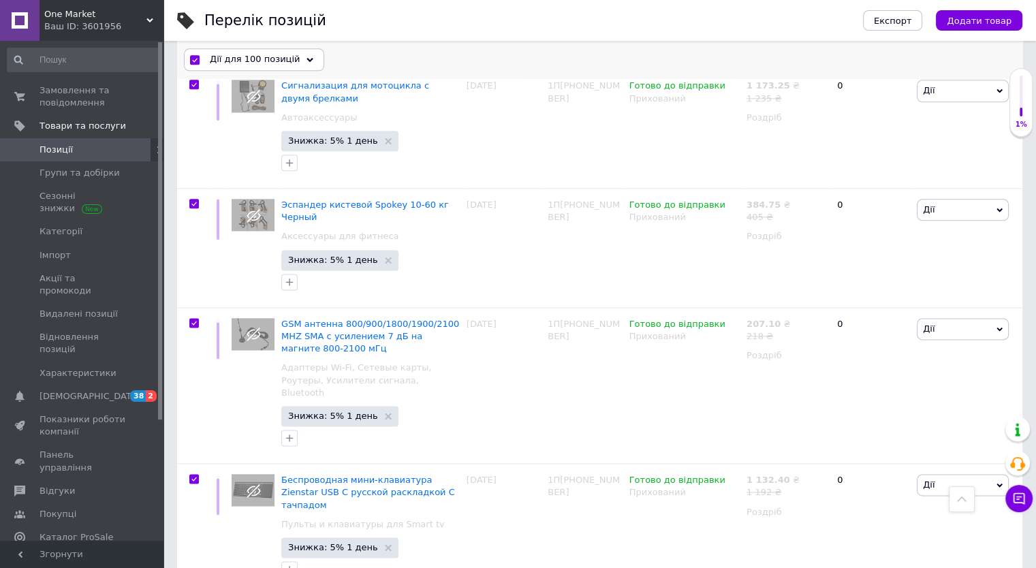
drag, startPoint x: 249, startPoint y: 62, endPoint x: 286, endPoint y: 96, distance: 50.1
click at [250, 62] on span "Дії для 100 позицій" at bounding box center [255, 60] width 90 height 12
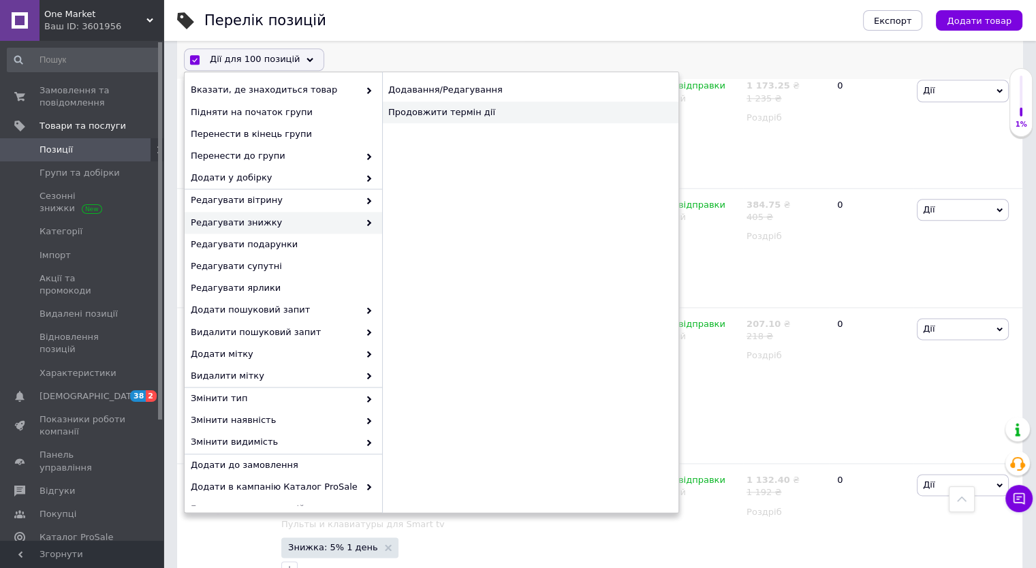
click at [415, 118] on div "Продовжити термін дії" at bounding box center [530, 112] width 296 height 22
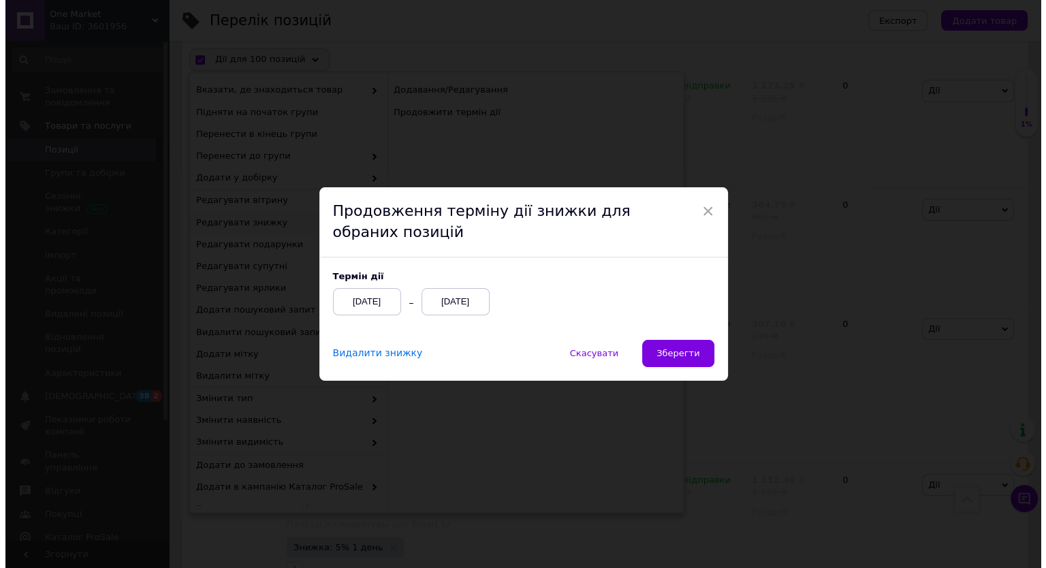
scroll to position [12039, 0]
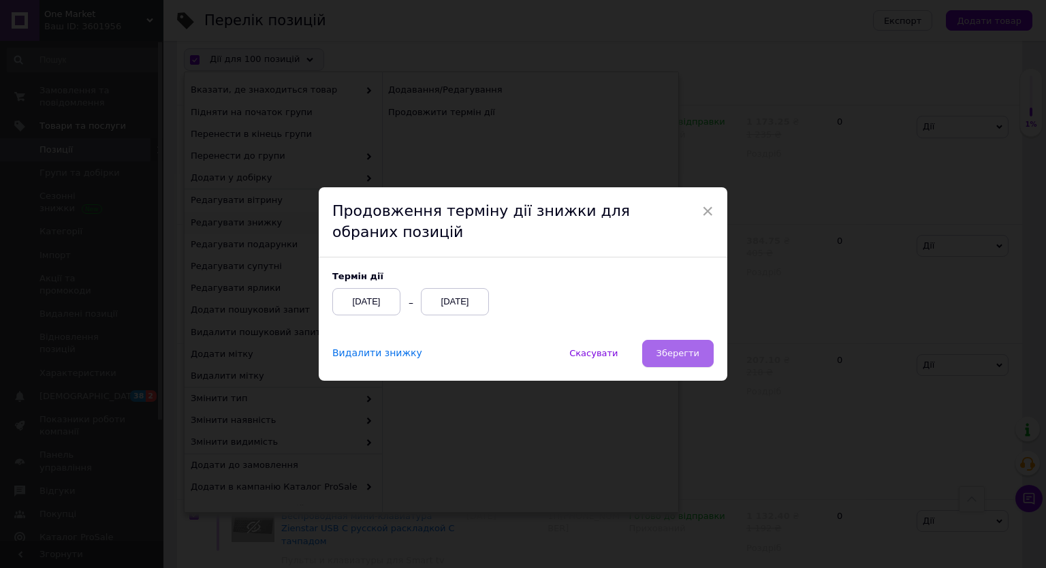
click at [662, 358] on span "Зберегти" at bounding box center [678, 353] width 43 height 10
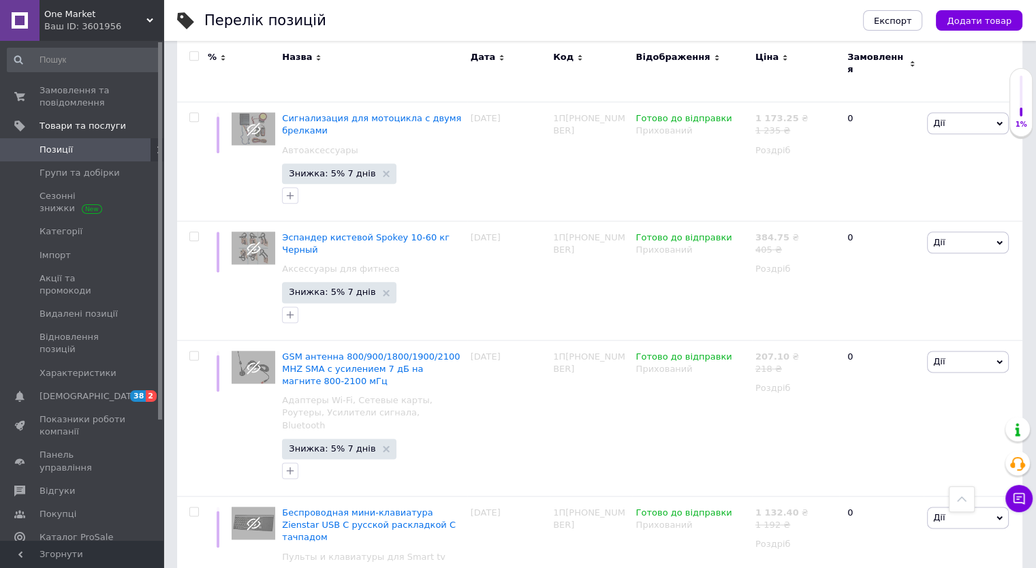
scroll to position [12038, 0]
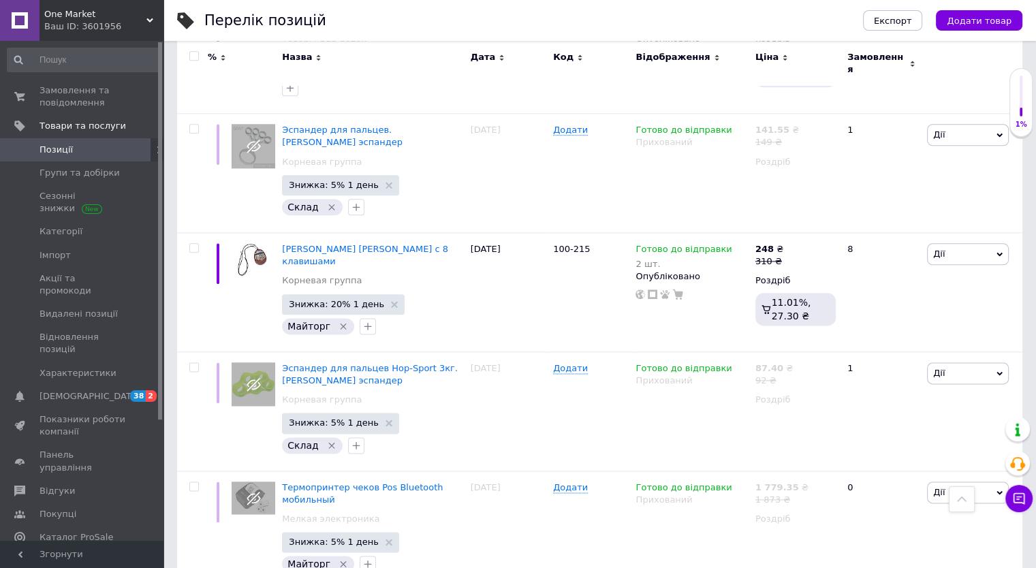
click at [190, 57] on input "checkbox" at bounding box center [193, 56] width 9 height 9
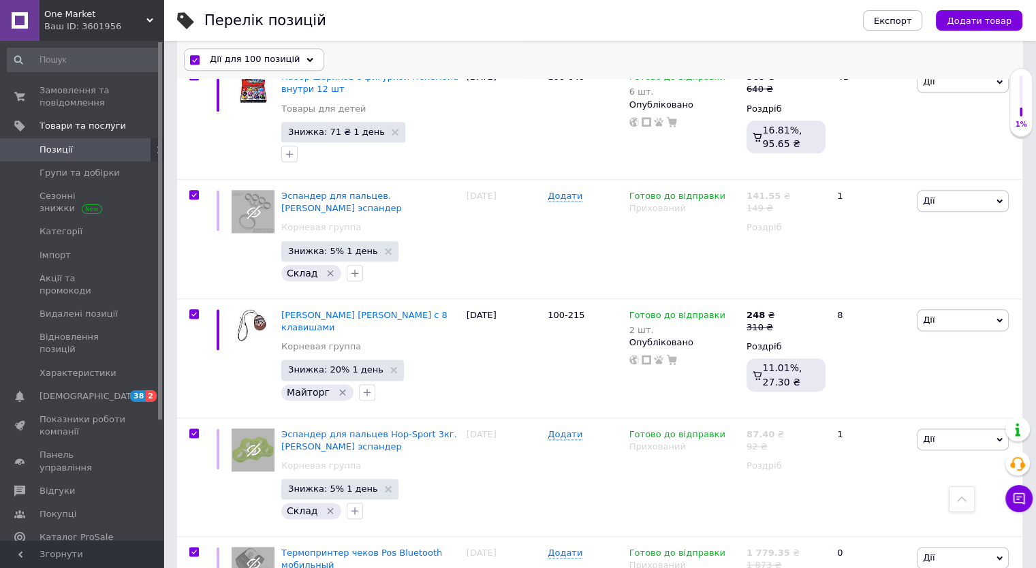
scroll to position [12008, 0]
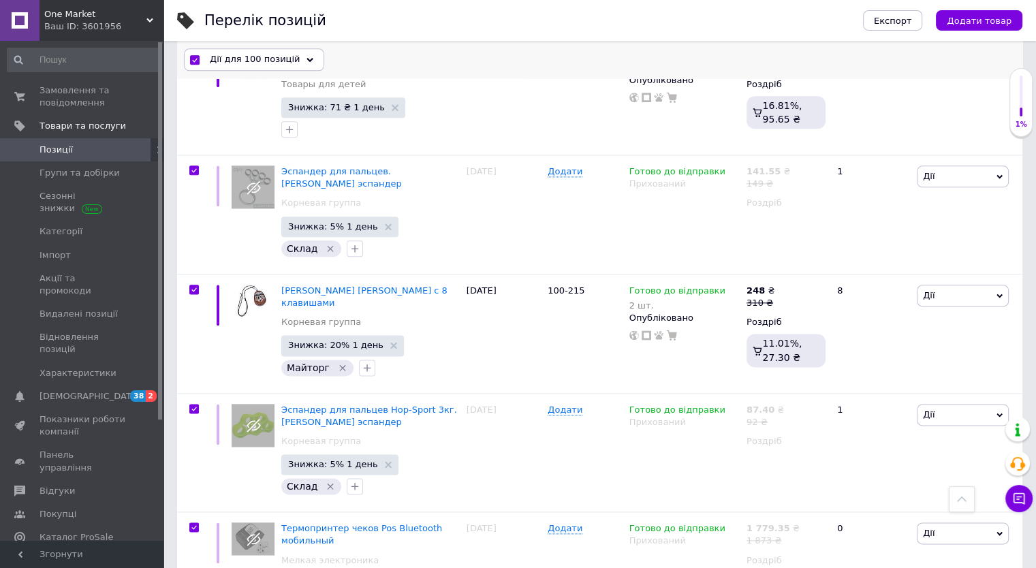
click at [248, 60] on span "Дії для 100 позицій" at bounding box center [255, 60] width 90 height 12
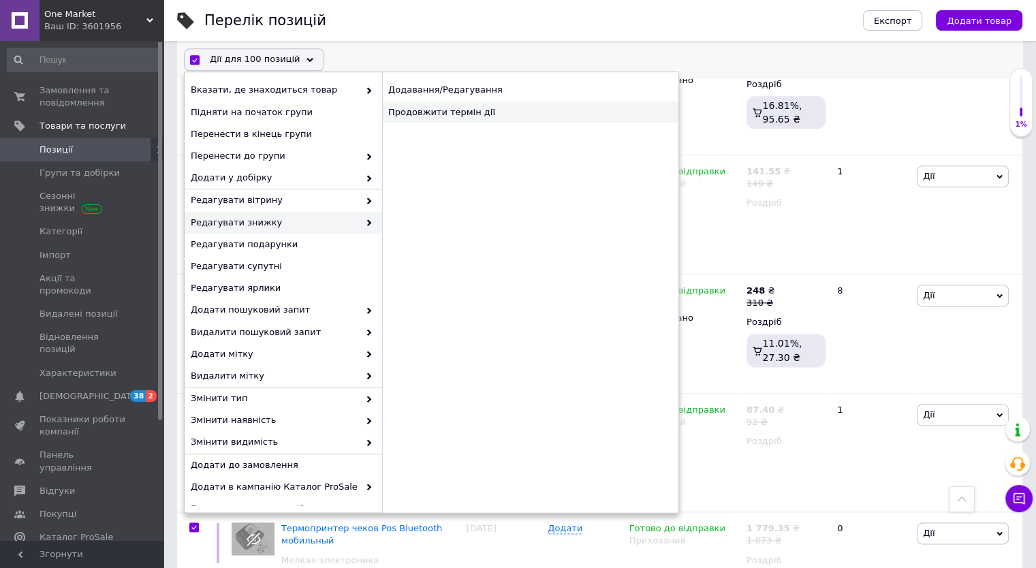
click at [411, 121] on div "Продовжити термін дії" at bounding box center [530, 112] width 296 height 22
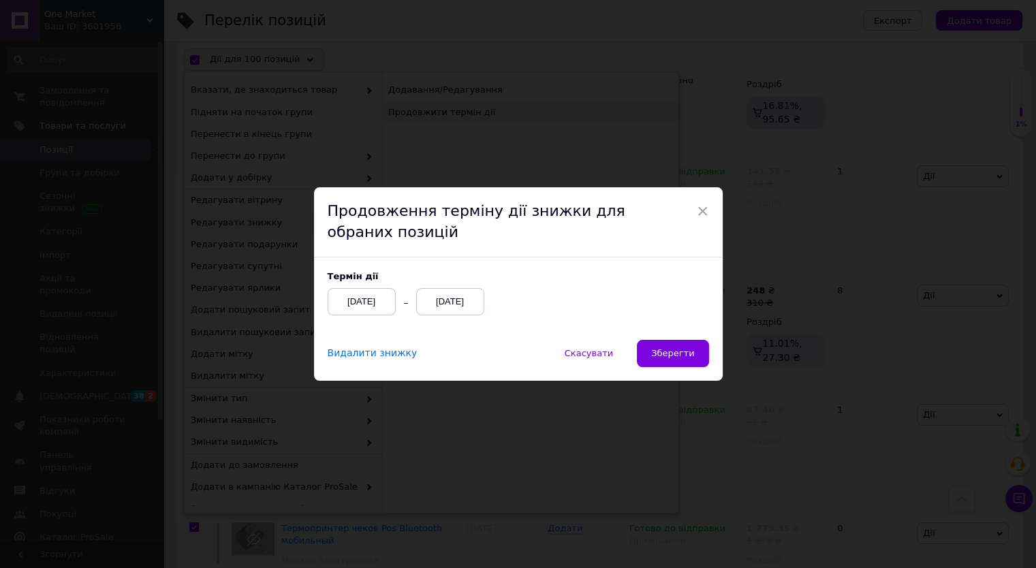
scroll to position [11973, 0]
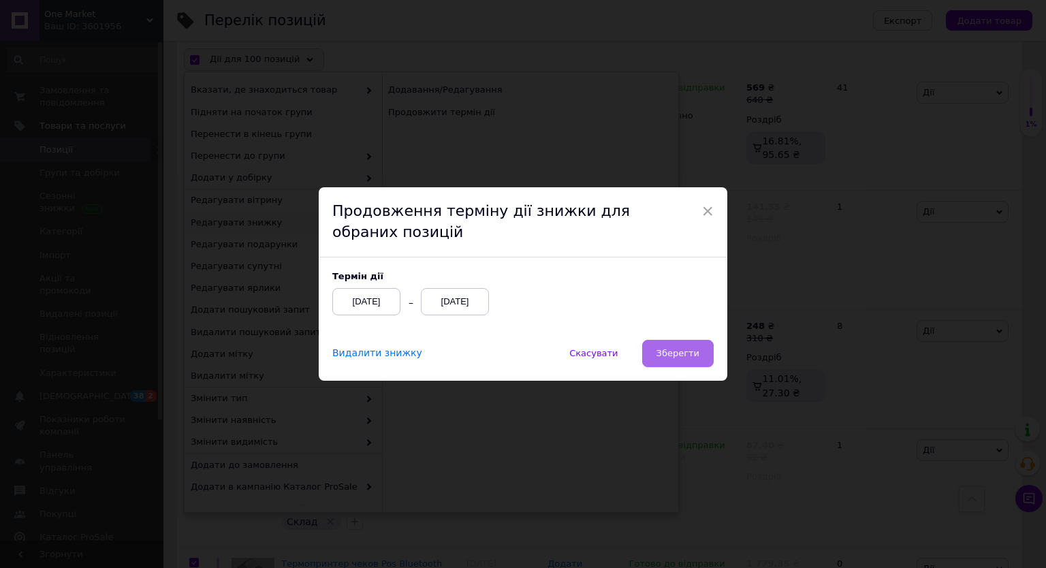
click at [675, 352] on span "Зберегти" at bounding box center [678, 353] width 43 height 10
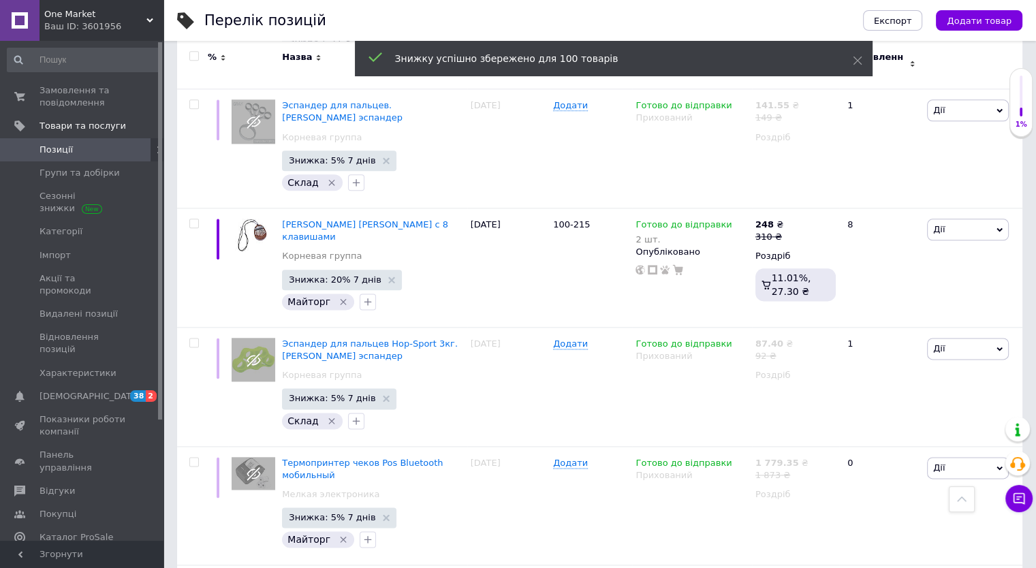
scroll to position [11984, 0]
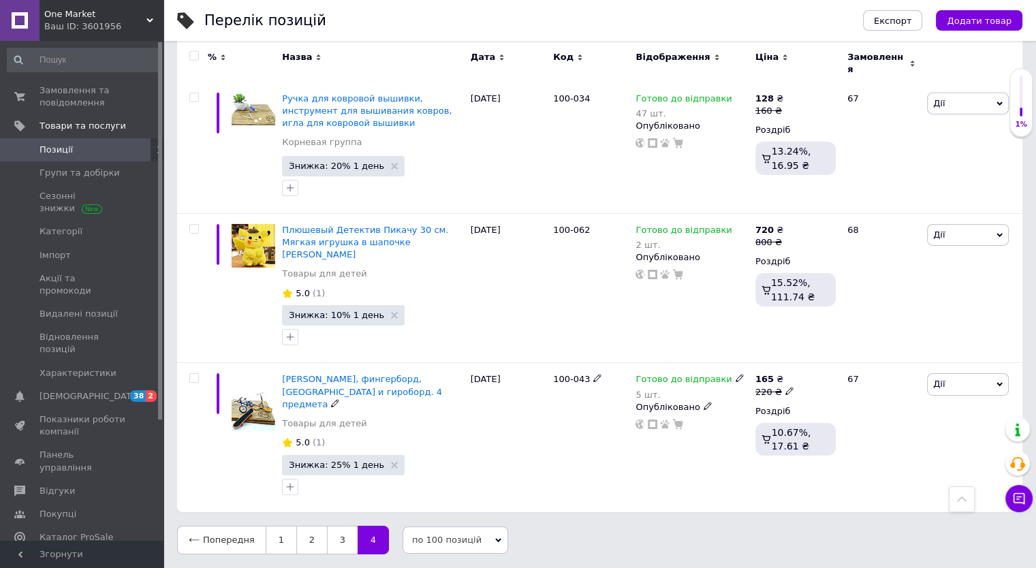
scroll to position [9288, 0]
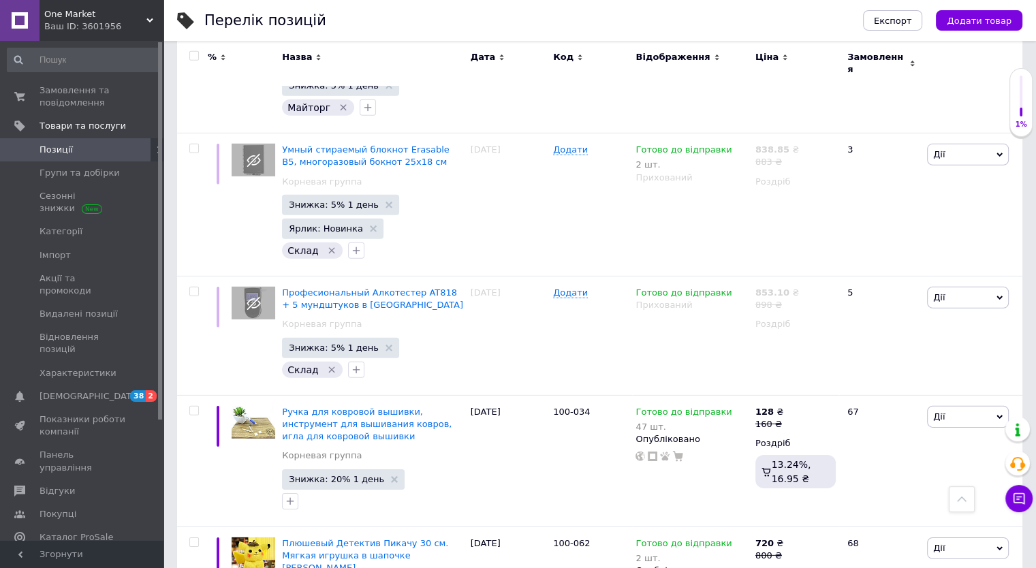
click at [193, 57] on input "checkbox" at bounding box center [193, 56] width 9 height 9
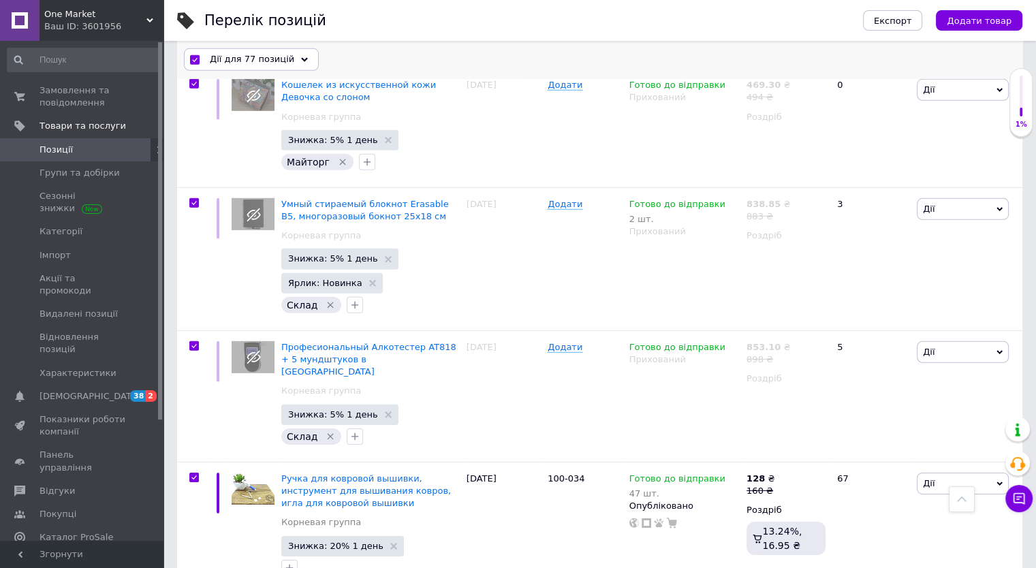
click at [279, 61] on span "Дії для 77 позицій" at bounding box center [252, 60] width 84 height 12
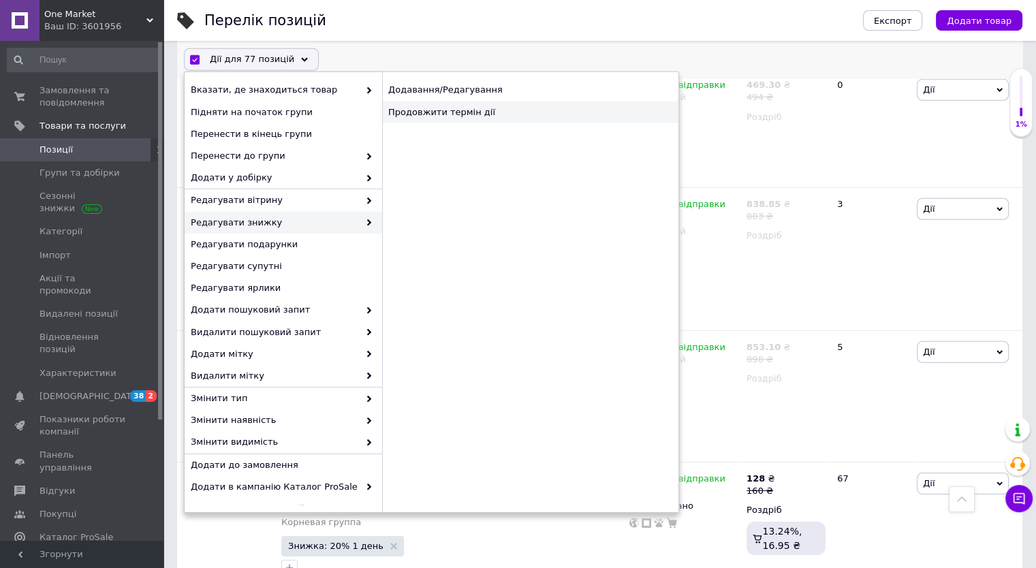
click at [431, 117] on div "Продовжити термін дії" at bounding box center [530, 112] width 296 height 22
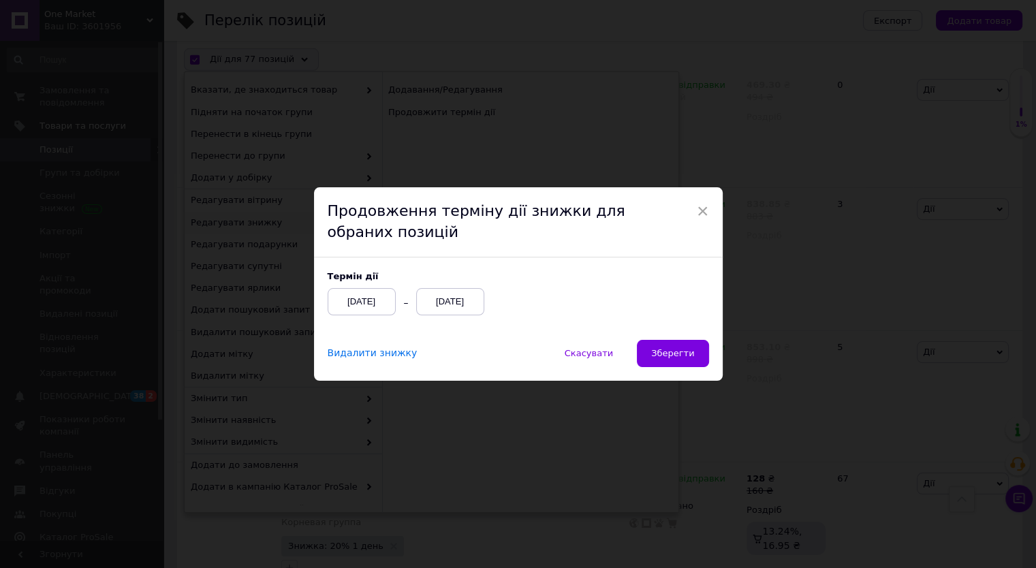
scroll to position [9264, 0]
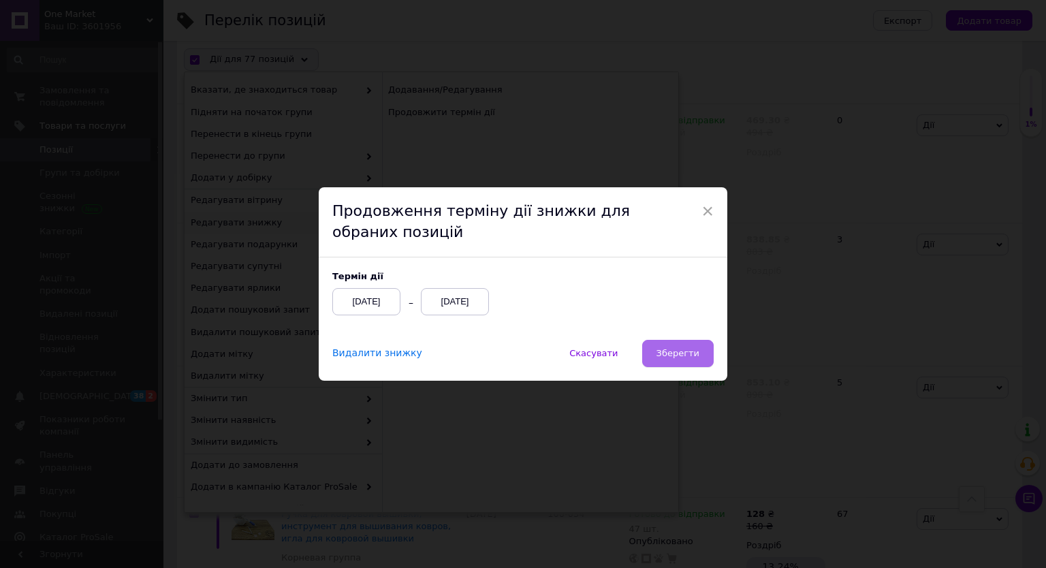
click at [677, 356] on span "Зберегти" at bounding box center [678, 353] width 43 height 10
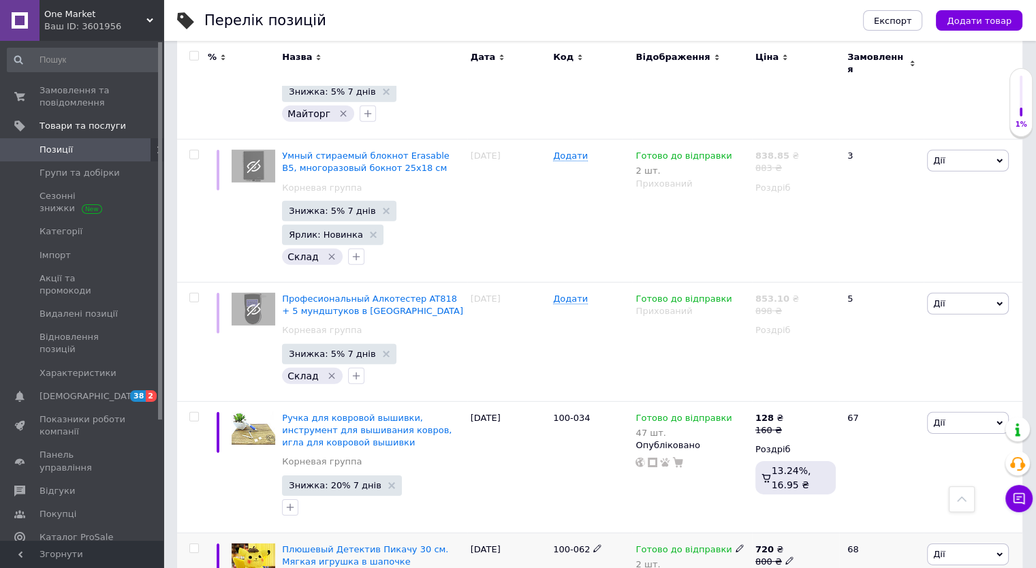
scroll to position [9288, 0]
